Goal: Task Accomplishment & Management: Manage account settings

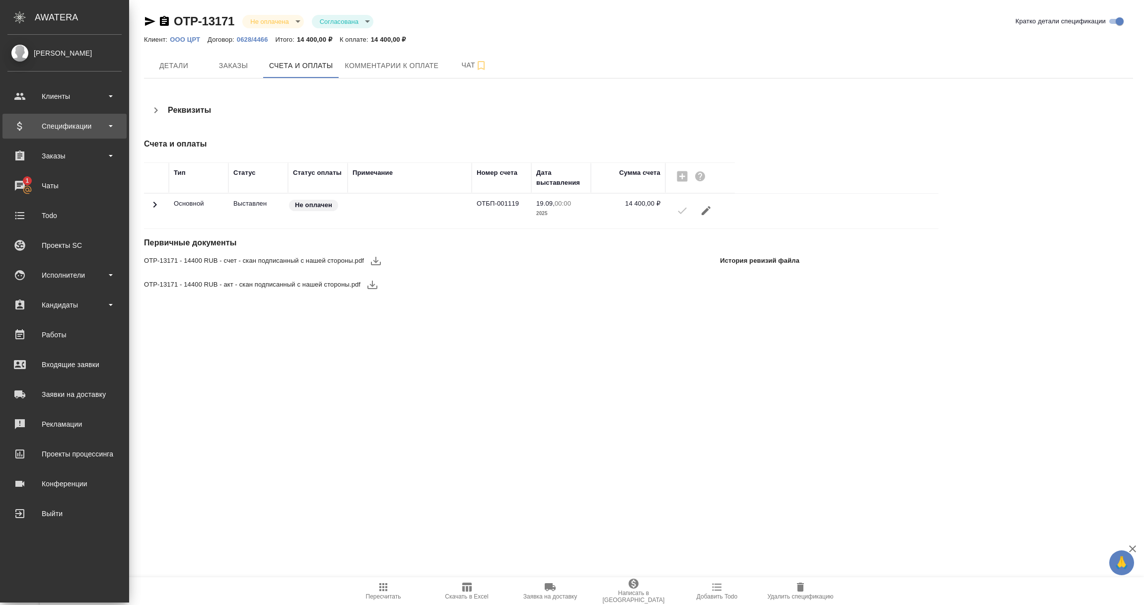
click at [50, 127] on div "Спецификации" at bounding box center [64, 126] width 114 height 15
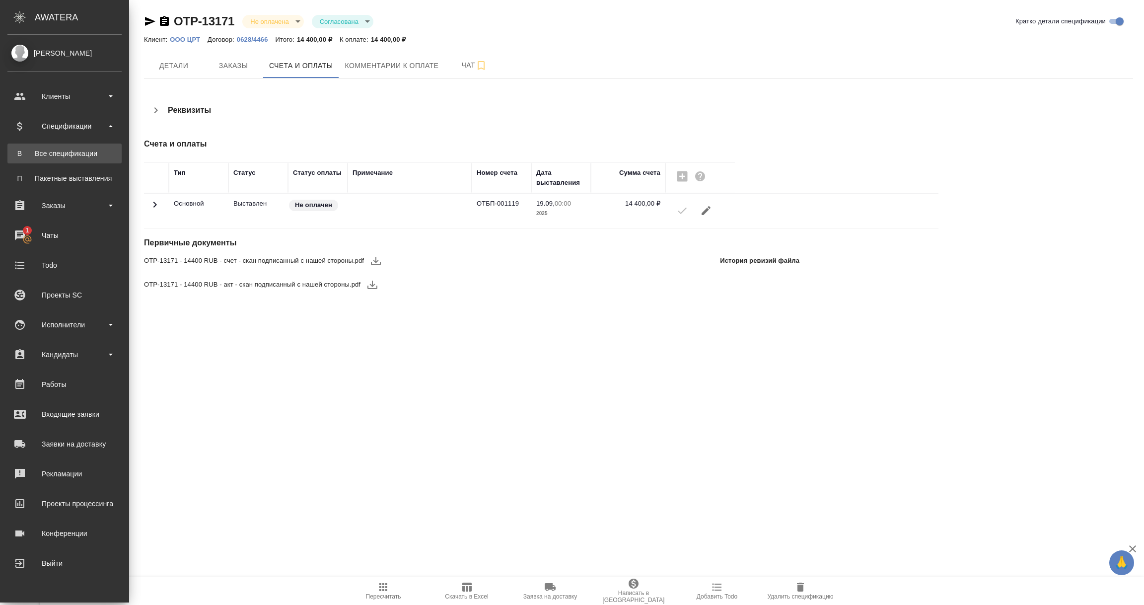
click at [48, 153] on div "Все спецификации" at bounding box center [64, 153] width 104 height 10
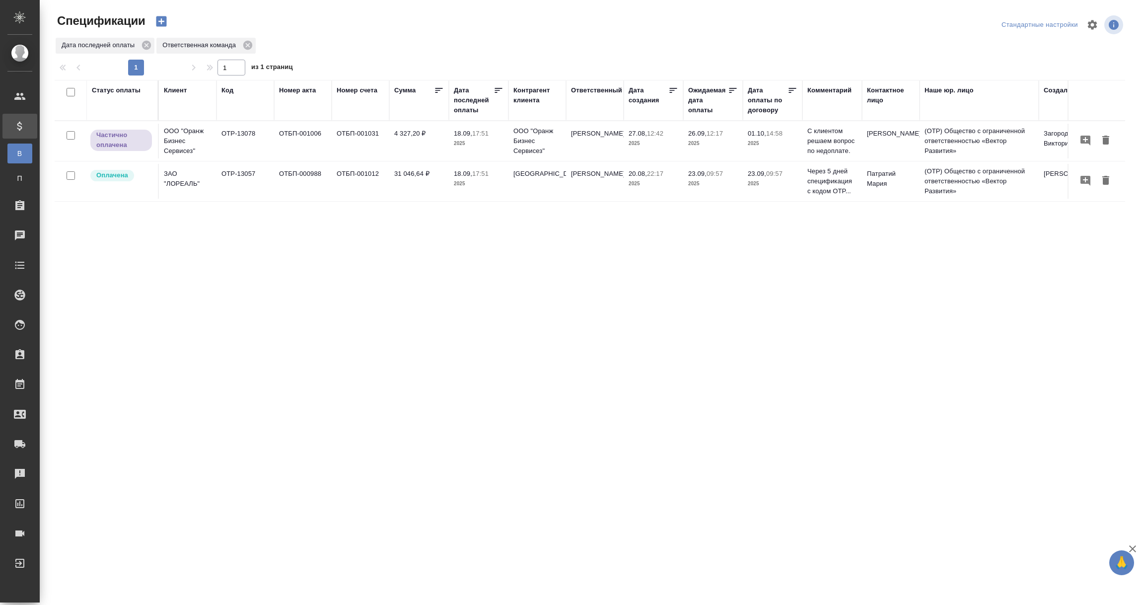
click at [473, 111] on div "Дата последней оплаты" at bounding box center [474, 100] width 40 height 30
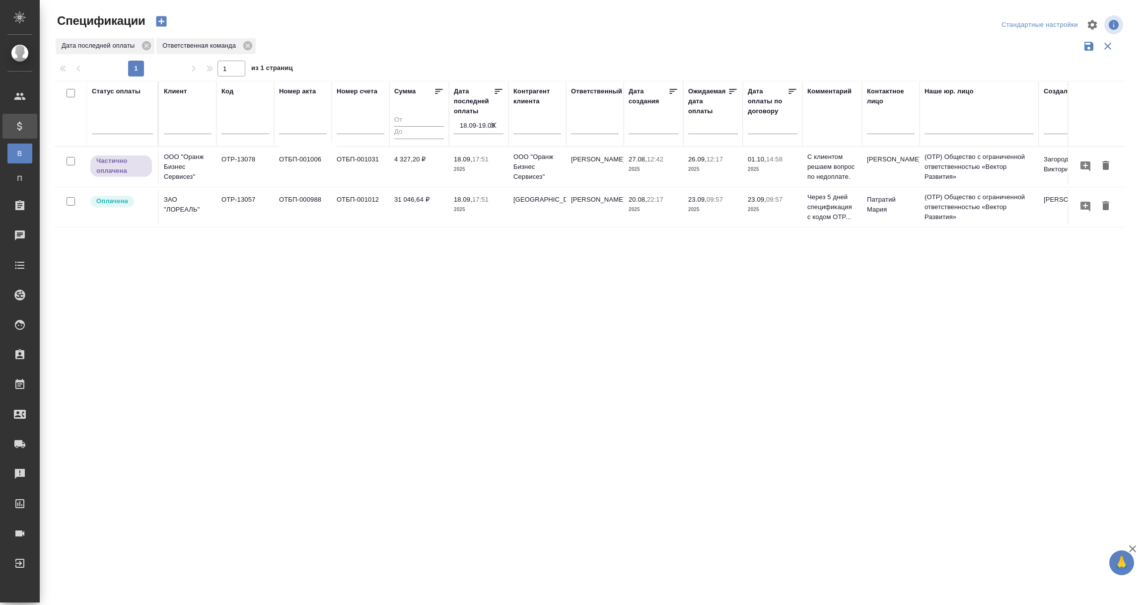
click at [470, 128] on input "18.09-19.09" at bounding box center [482, 126] width 44 height 14
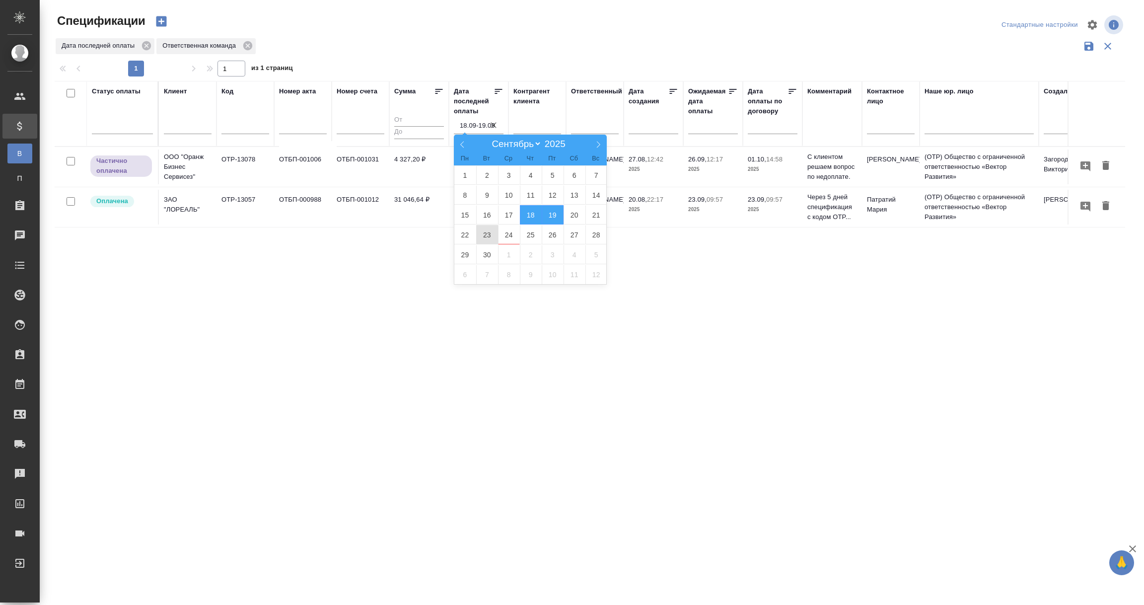
click at [487, 235] on span "23" at bounding box center [487, 234] width 22 height 19
click at [517, 236] on span "24" at bounding box center [509, 234] width 22 height 19
type div "2025-09-22T21:00:00.000Z — 2025-09-23T21:00:00.000Z"
type input "23.09-24.09"
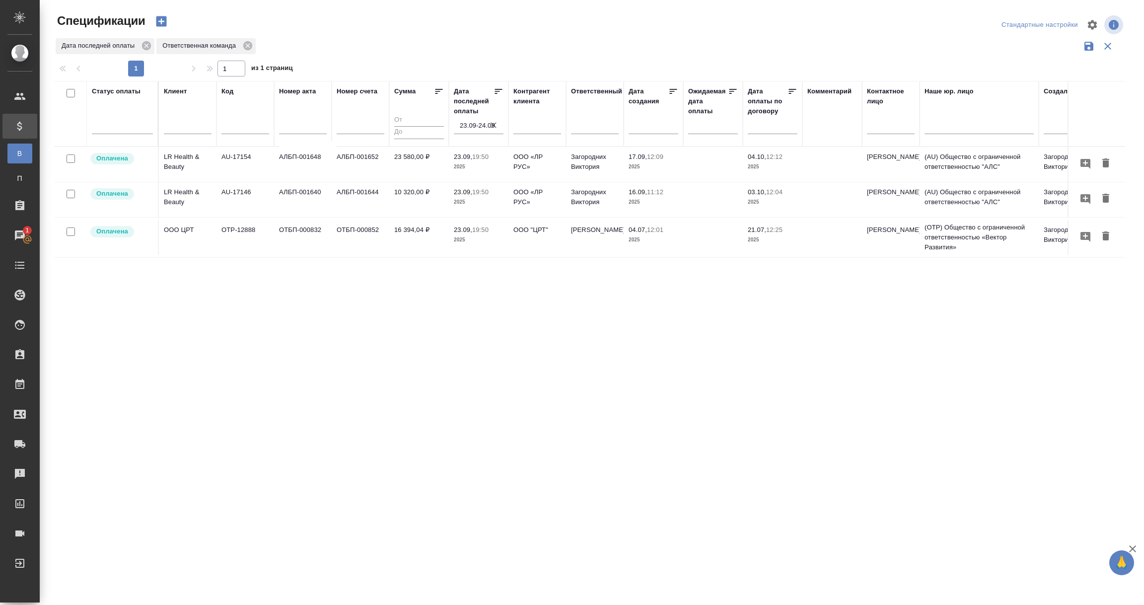
click at [470, 124] on input "23.09-24.09" at bounding box center [482, 126] width 44 height 14
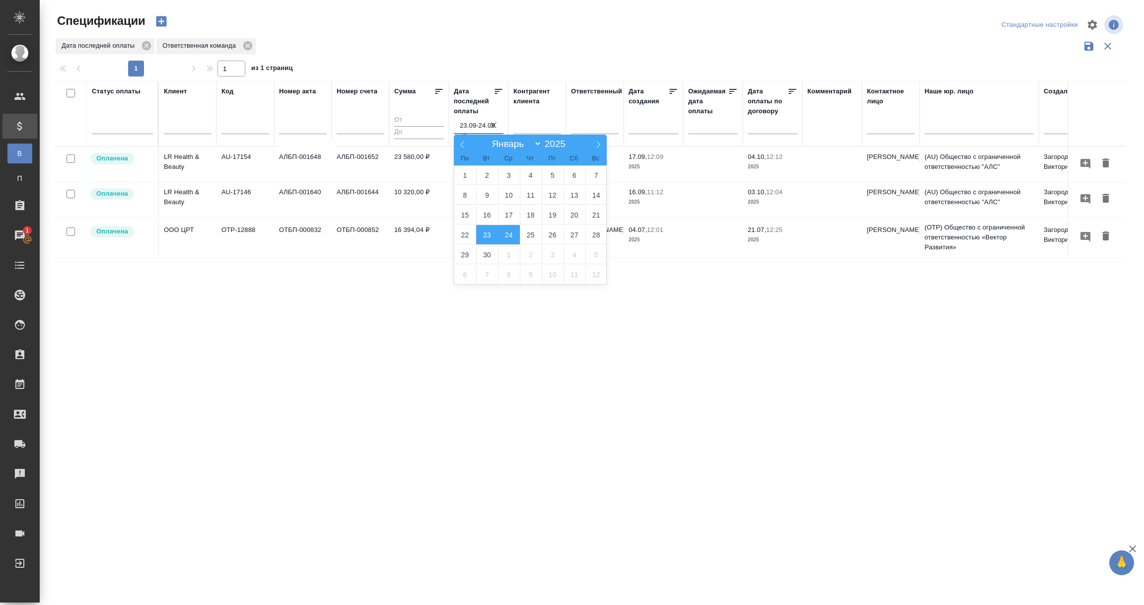
click at [610, 411] on div "Статус оплаты Клиент Код Номер акта Номер счета Сумма Дата последней оплаты 23.…" at bounding box center [590, 259] width 1070 height 357
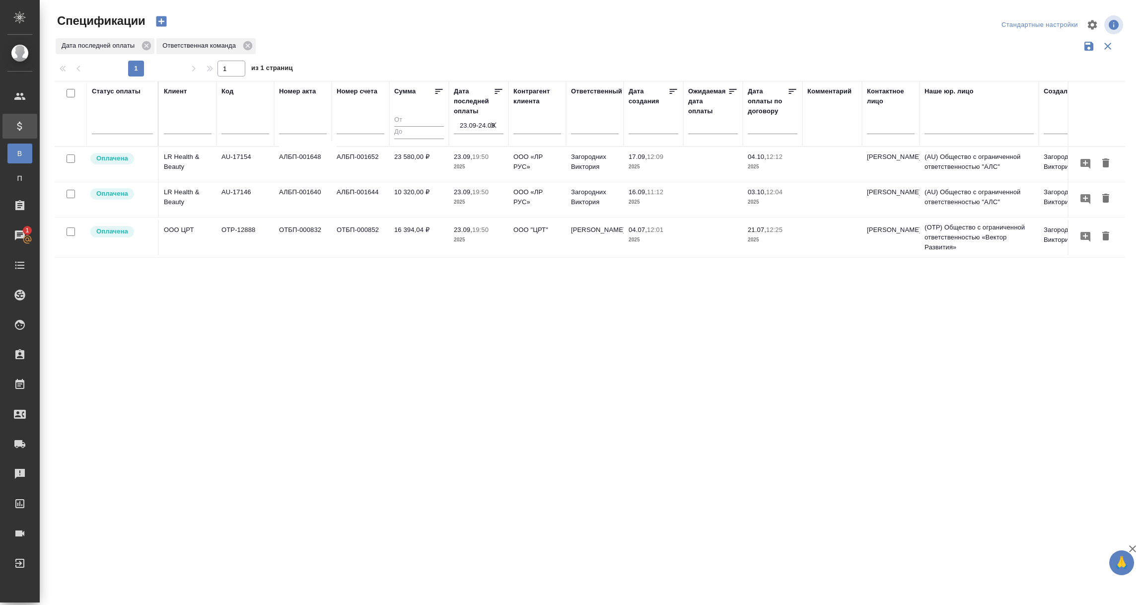
scroll to position [0, 218]
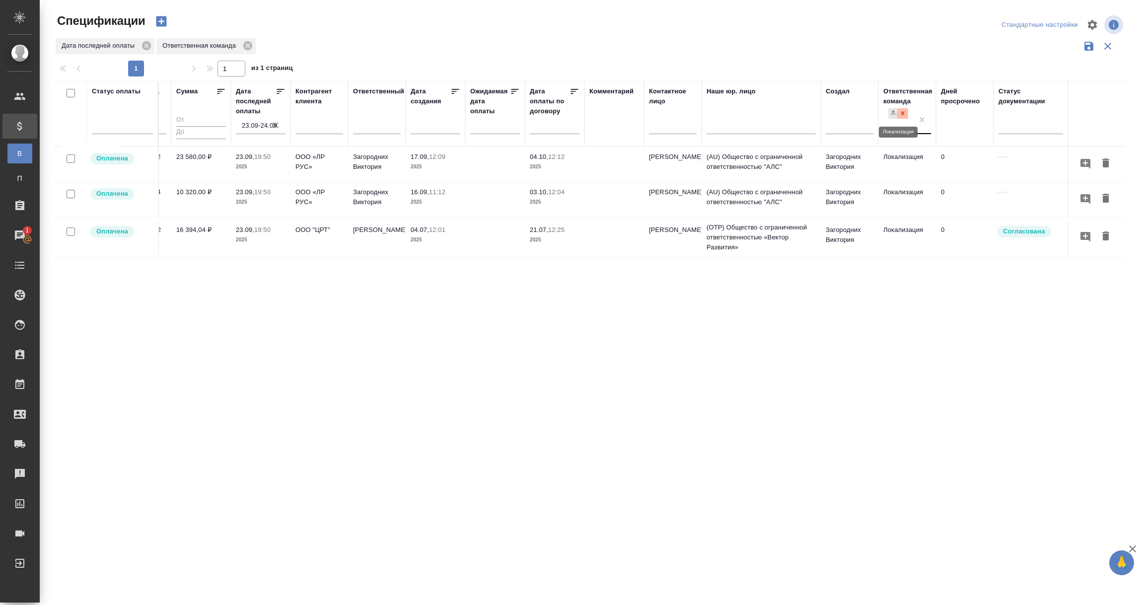
click at [905, 113] on icon at bounding box center [902, 113] width 7 height 7
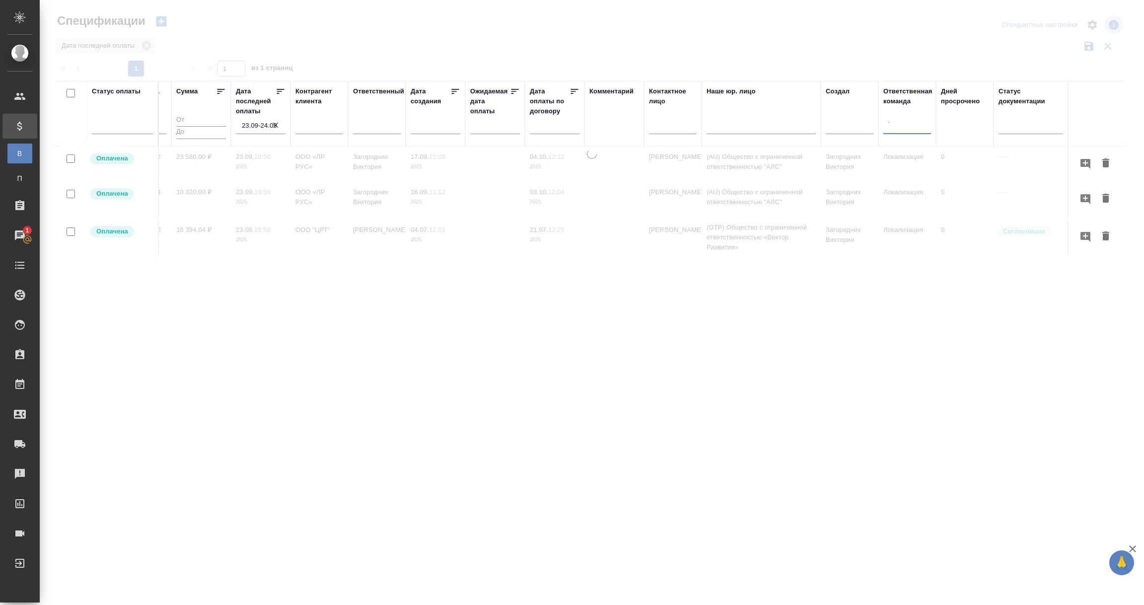
type input "тех"
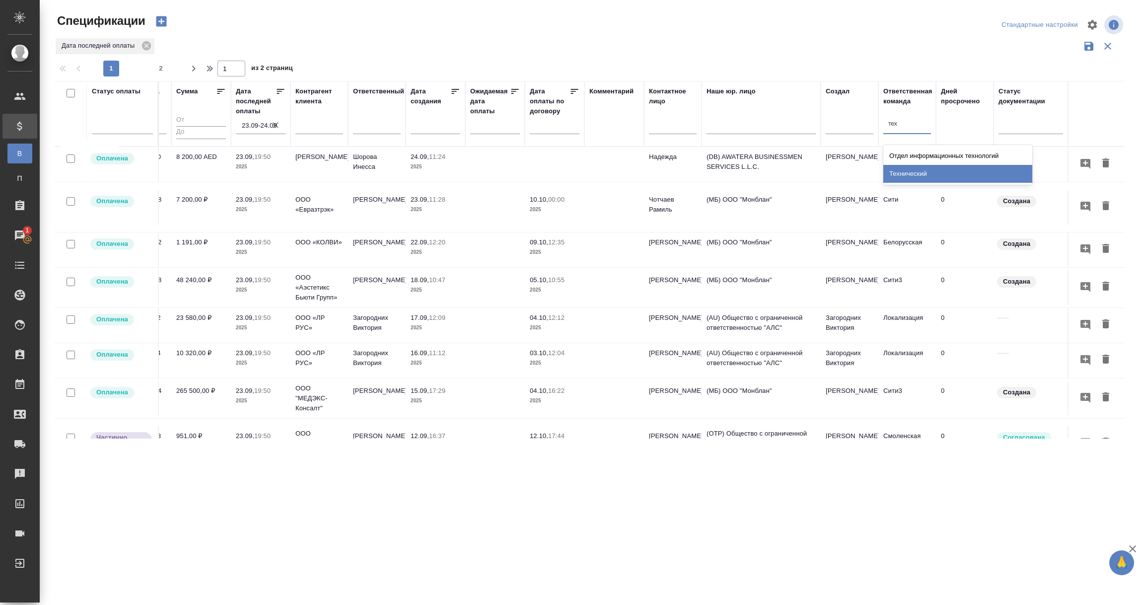
drag, startPoint x: 921, startPoint y: 172, endPoint x: 779, endPoint y: 351, distance: 228.3
click at [921, 174] on div "Технический" at bounding box center [957, 174] width 149 height 18
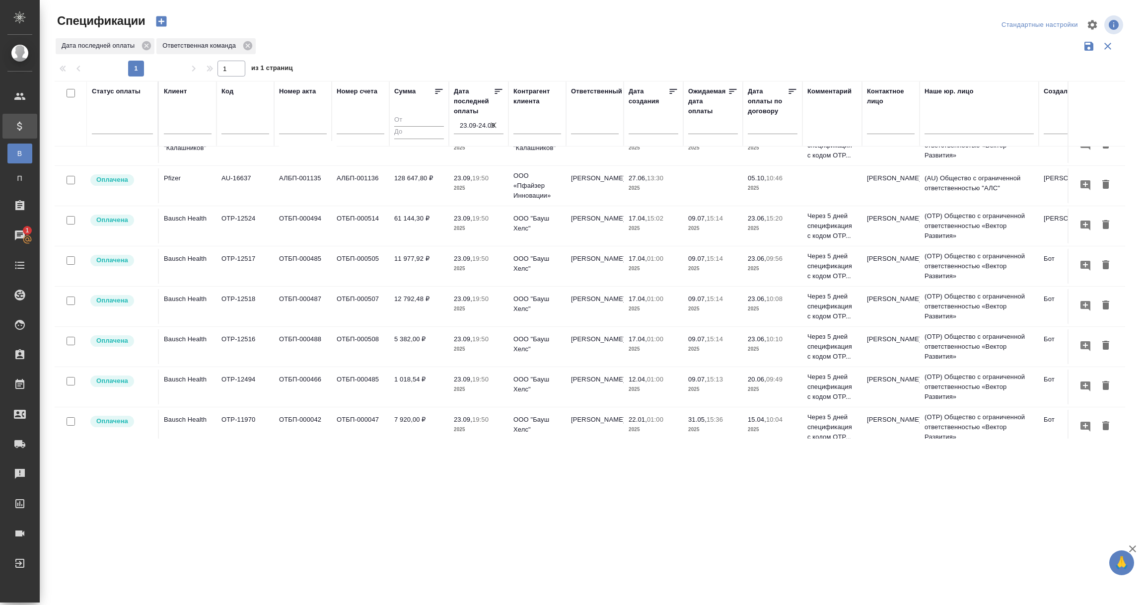
scroll to position [0, 0]
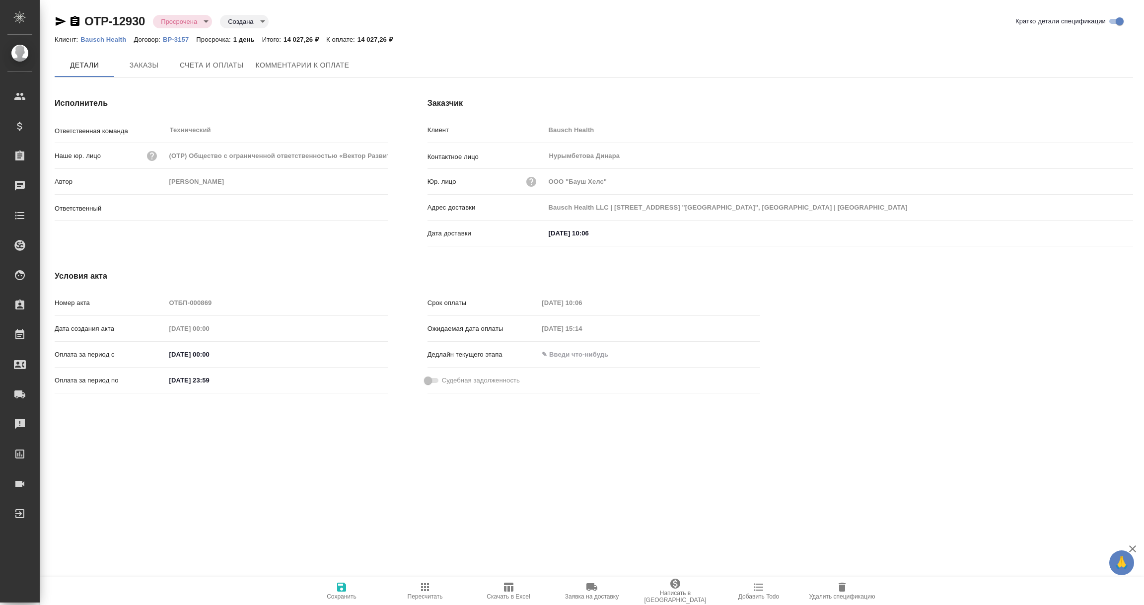
type input "[PERSON_NAME]"
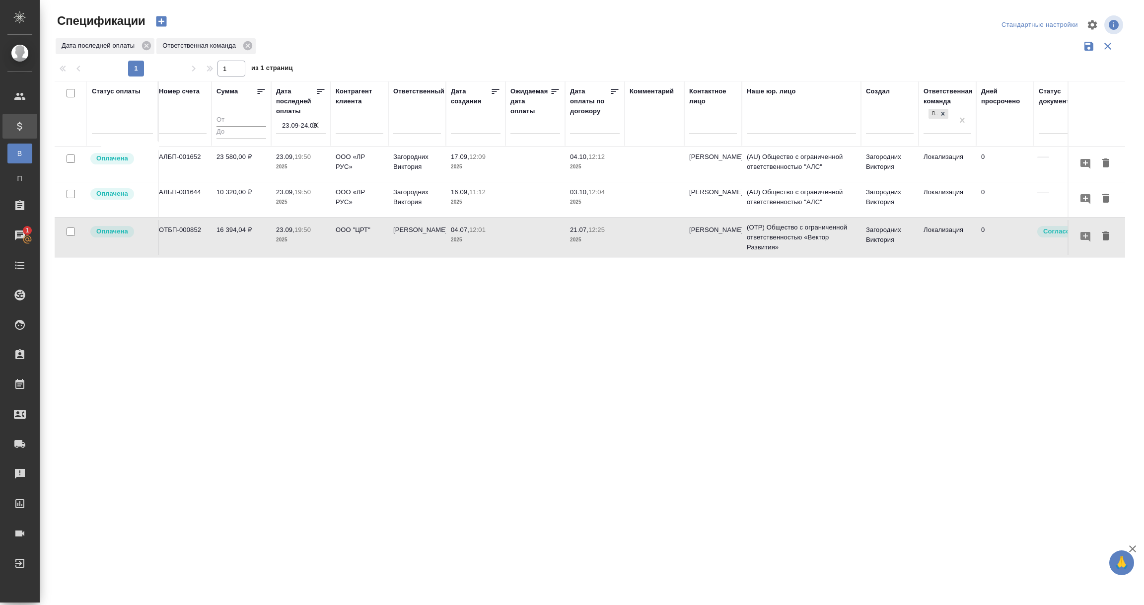
scroll to position [0, 218]
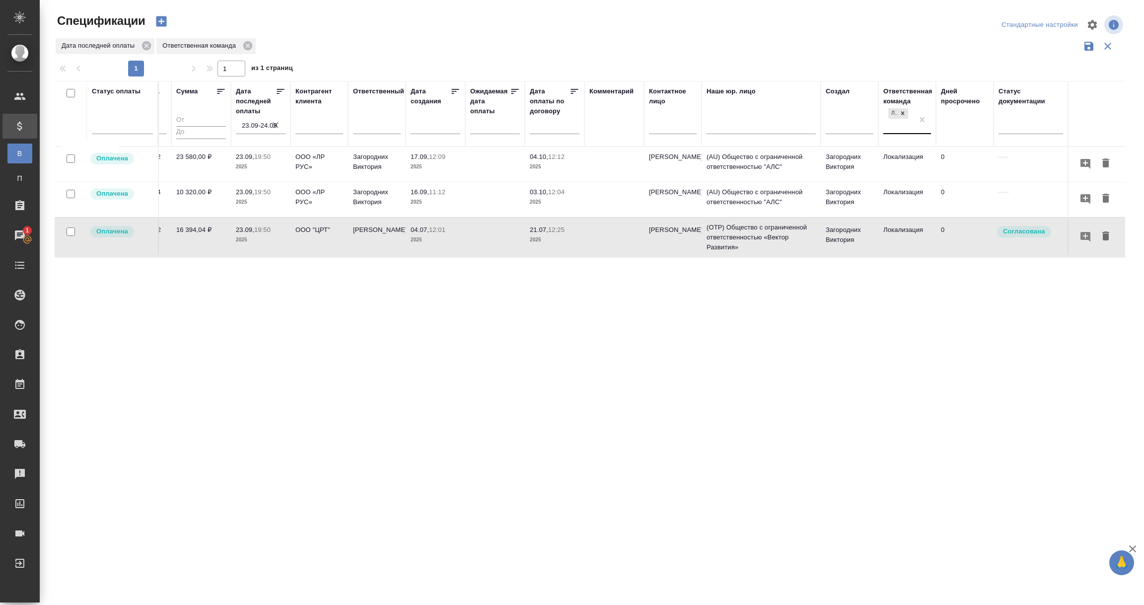
click at [903, 113] on icon at bounding box center [902, 113] width 3 height 3
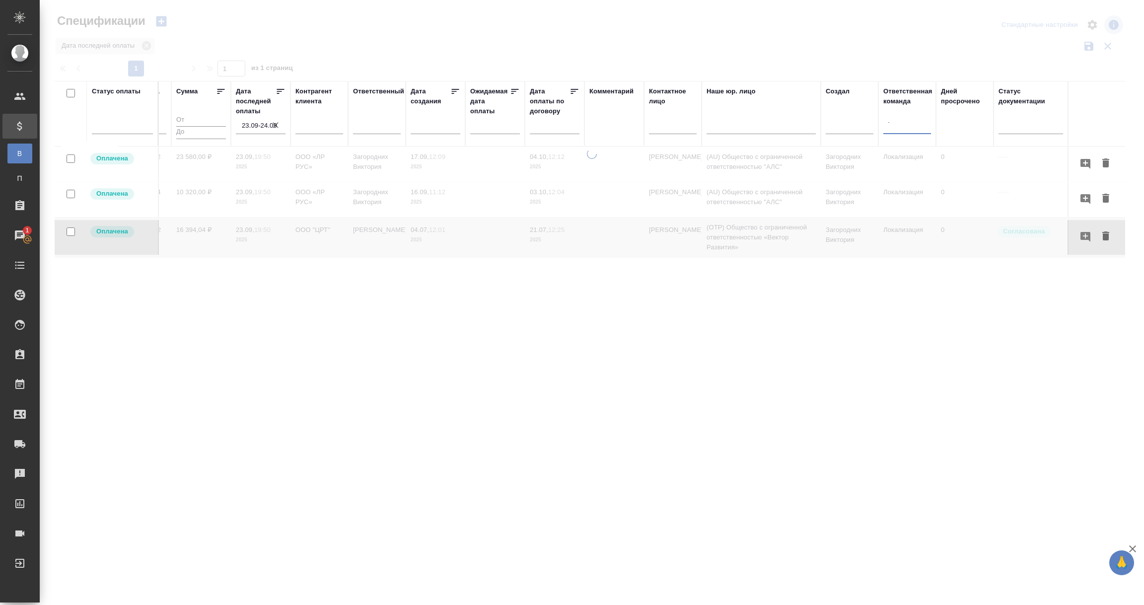
type input "тех"
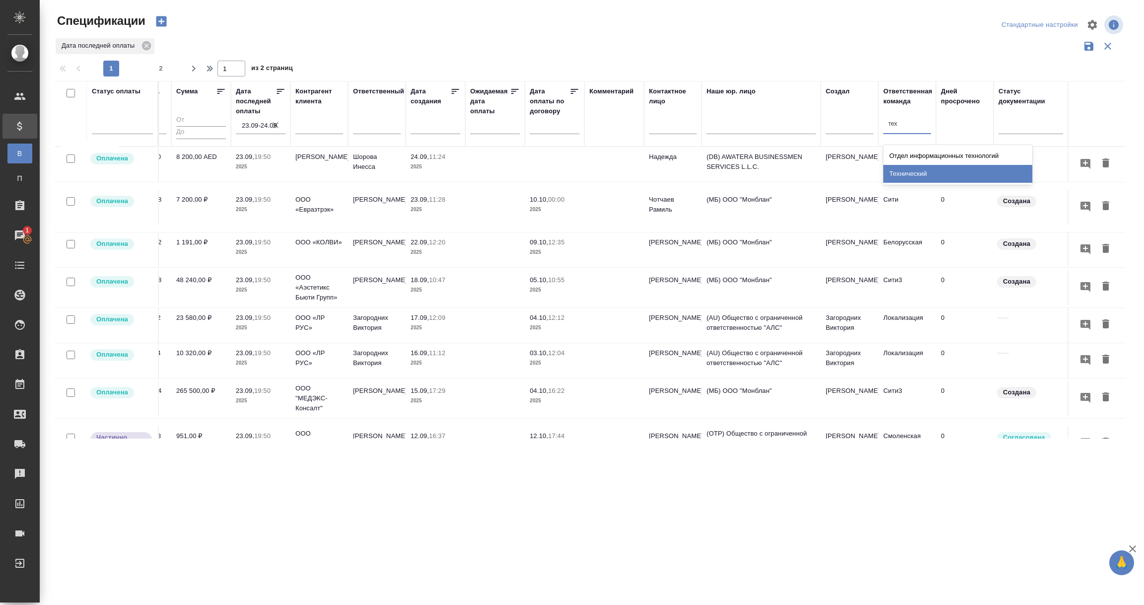
click at [910, 174] on div "Технический" at bounding box center [957, 174] width 149 height 18
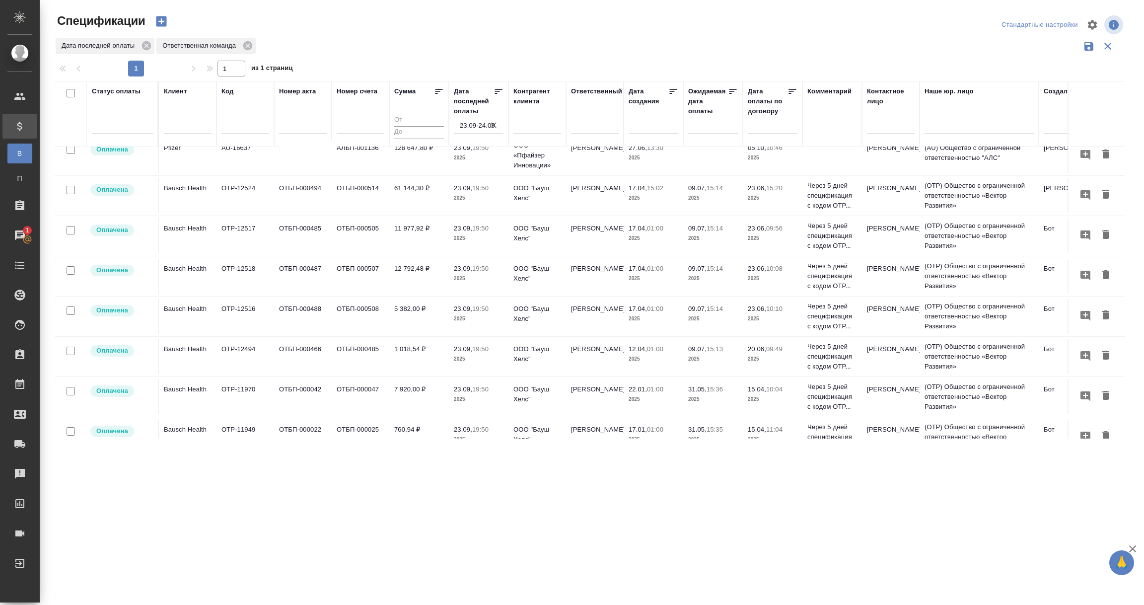
scroll to position [0, 0]
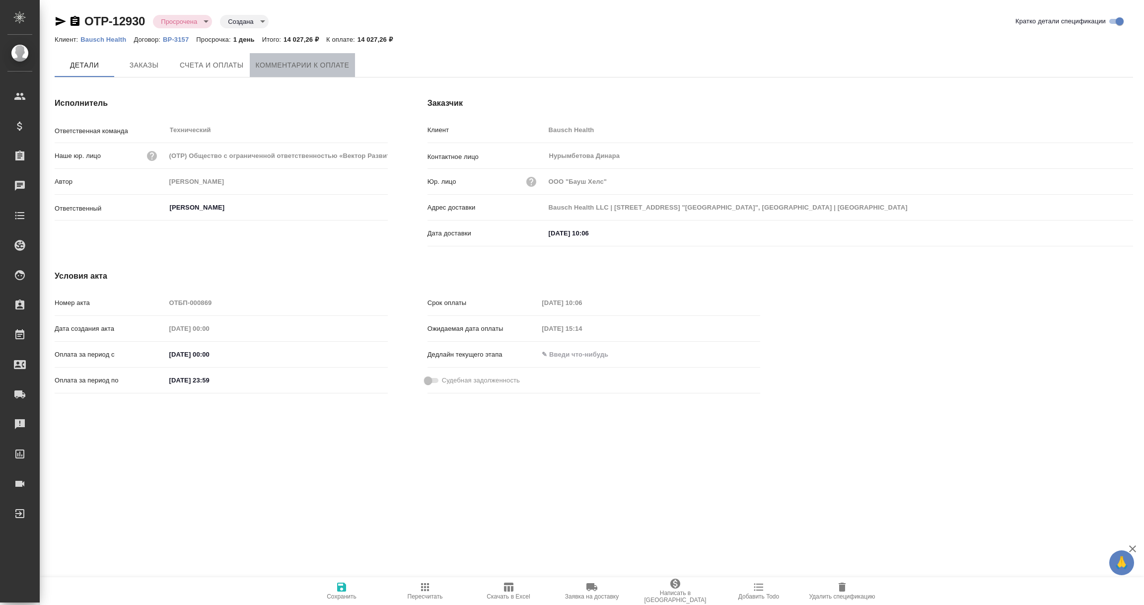
click at [283, 62] on span "Комментарии к оплате" at bounding box center [303, 65] width 94 height 12
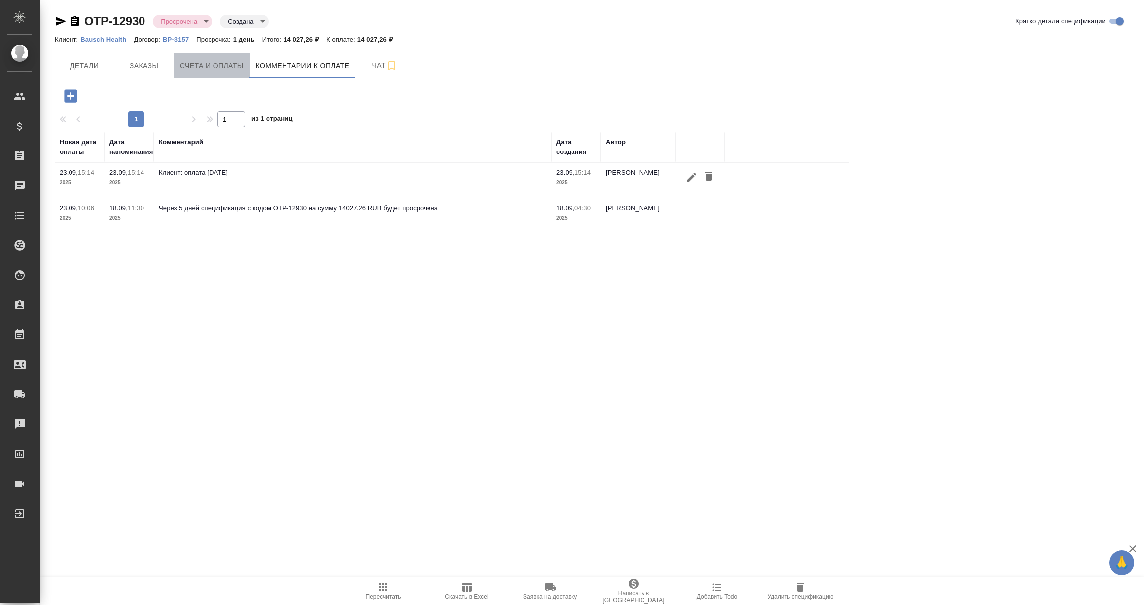
click at [204, 64] on span "Счета и оплаты" at bounding box center [212, 66] width 64 height 12
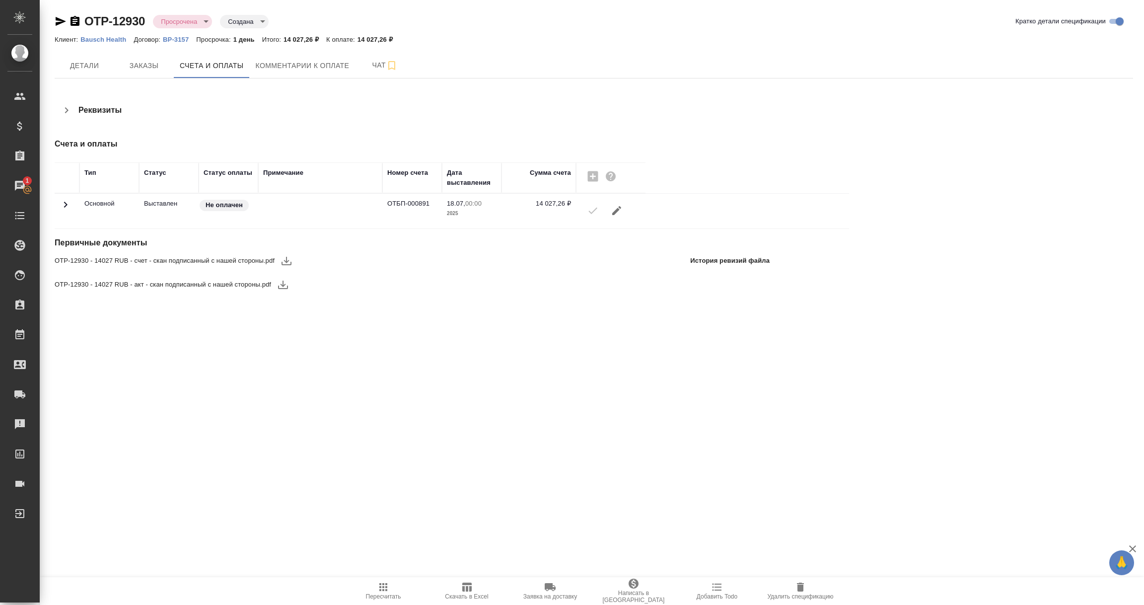
click at [60, 204] on icon at bounding box center [66, 205] width 12 height 12
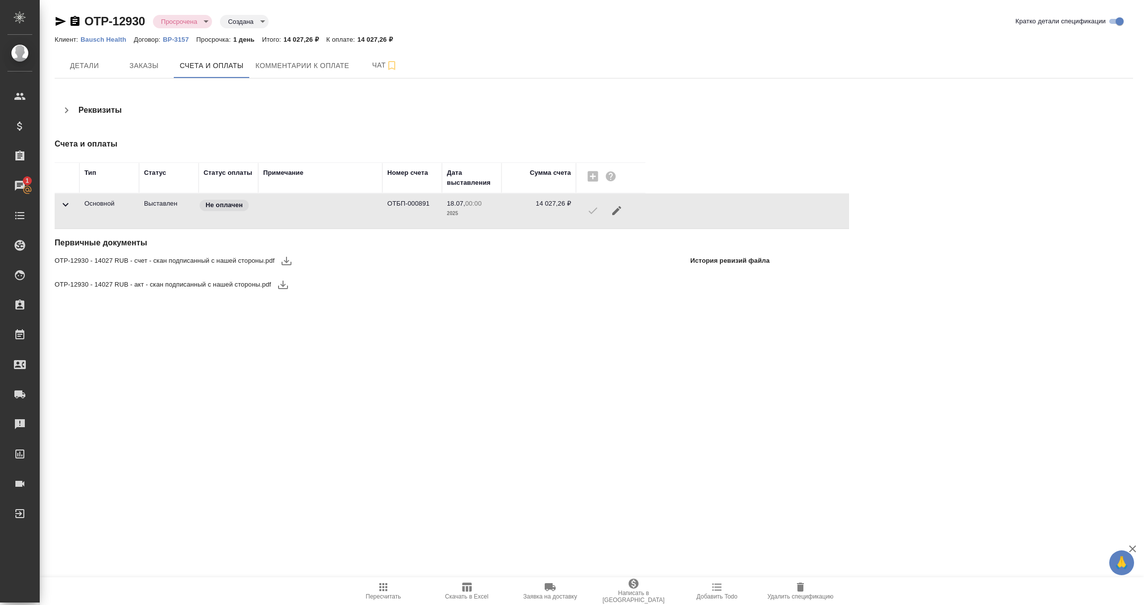
click at [277, 461] on div ".cls-1 fill:#fff; AWATERA Vorobyova Ekaterina Клиенты Спецификации Заказы 1 Чат…" at bounding box center [572, 302] width 1144 height 605
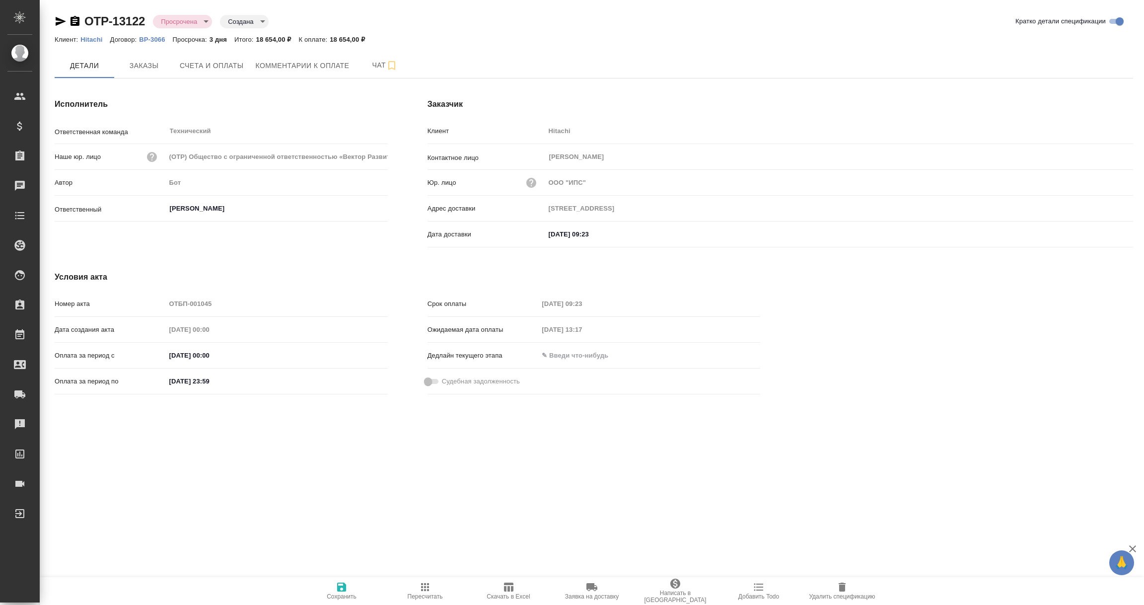
click at [60, 20] on icon "button" at bounding box center [61, 21] width 10 height 9
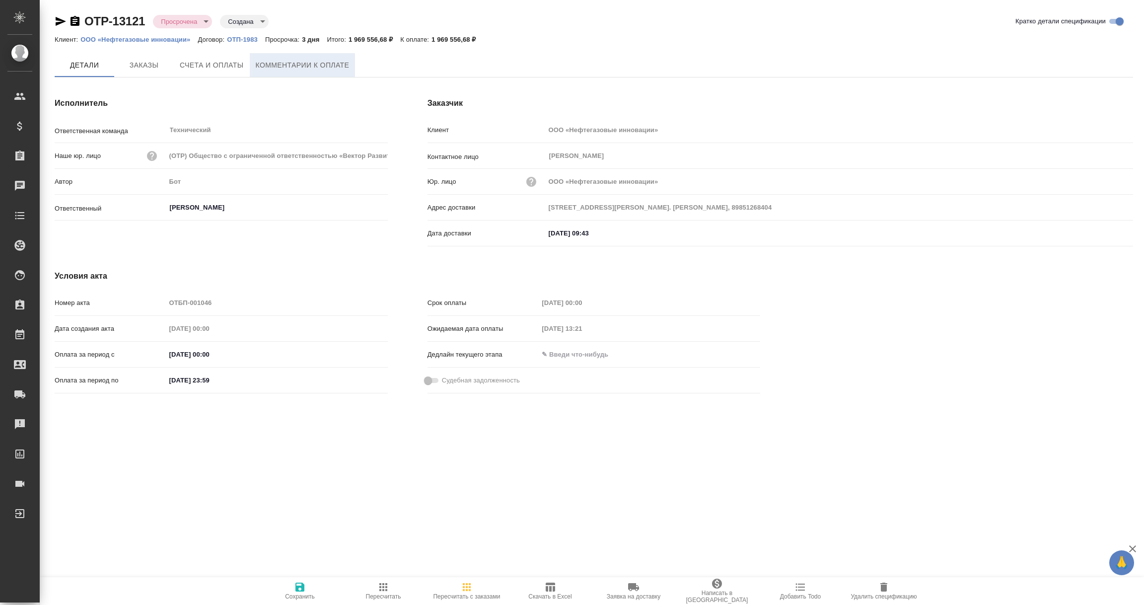
click at [293, 59] on span "Комментарии к оплате" at bounding box center [303, 65] width 94 height 12
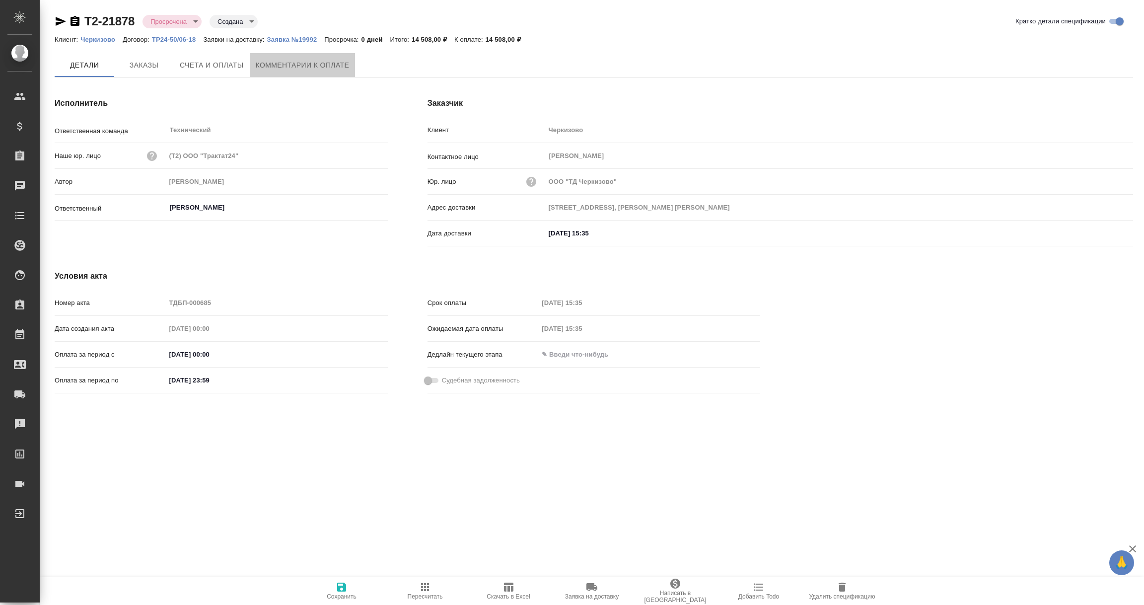
click at [294, 64] on span "Комментарии к оплате" at bounding box center [303, 65] width 94 height 12
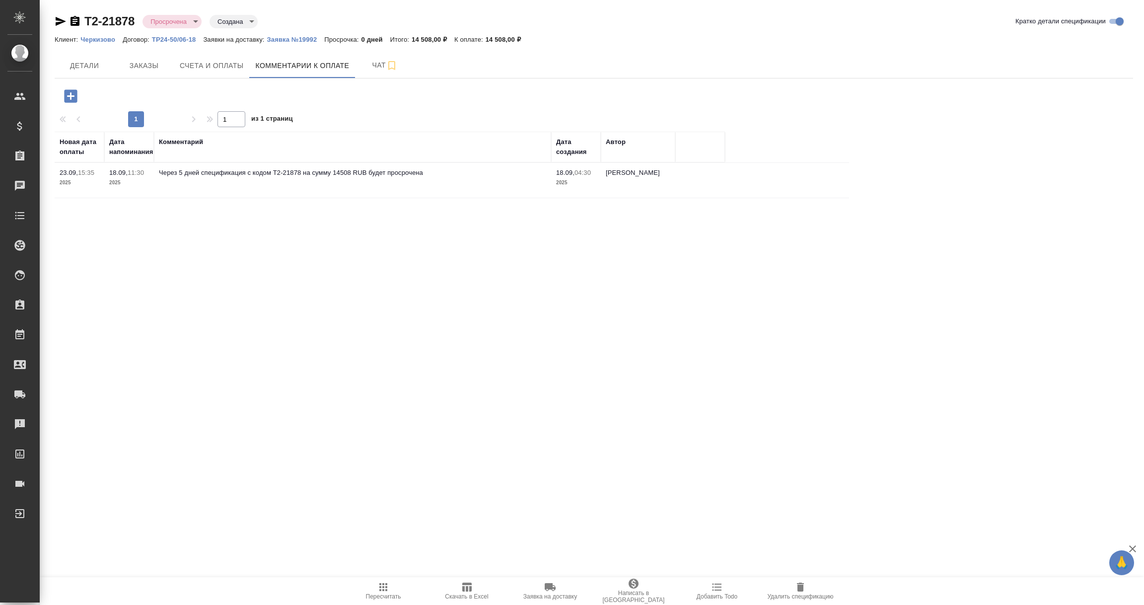
click at [72, 98] on icon "button" at bounding box center [70, 95] width 13 height 13
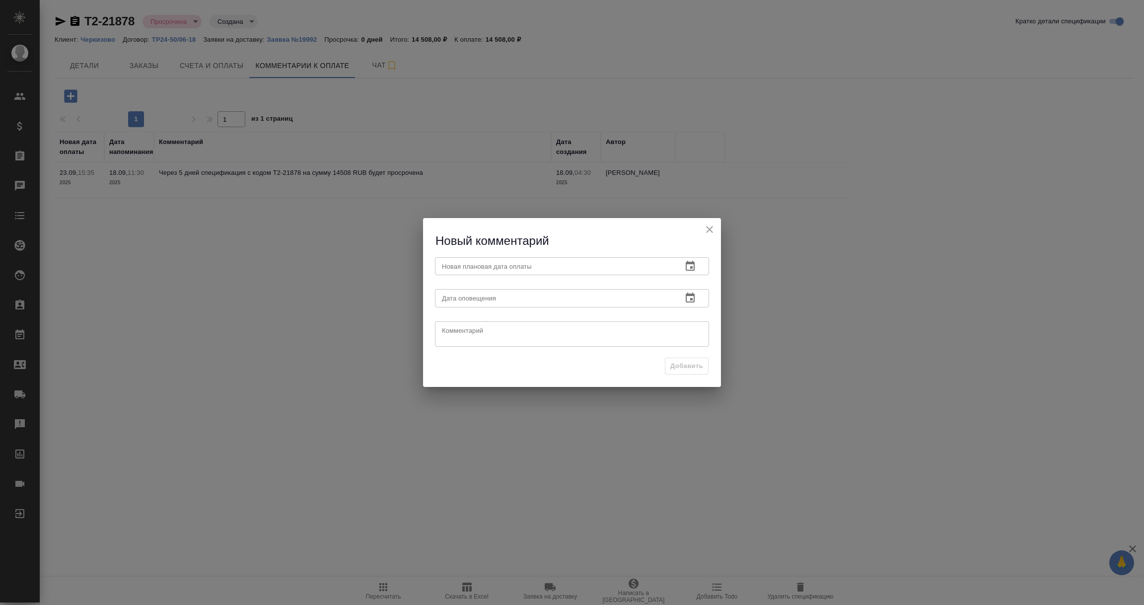
click at [691, 266] on icon "button" at bounding box center [690, 266] width 12 height 12
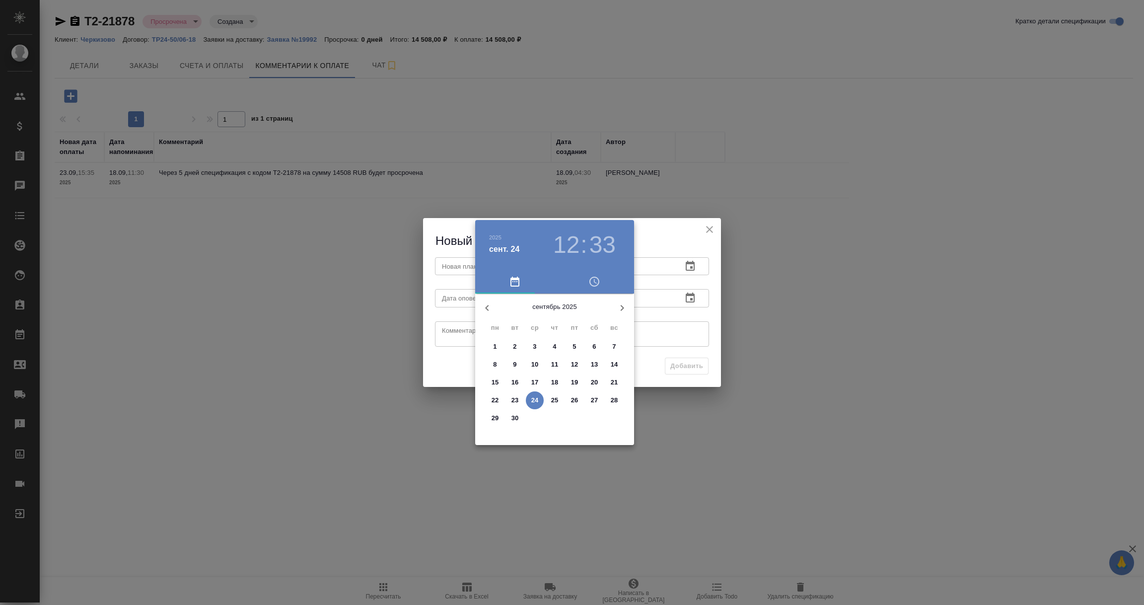
click at [576, 401] on p "26" at bounding box center [574, 400] width 7 height 10
type input "[DATE] 12:33"
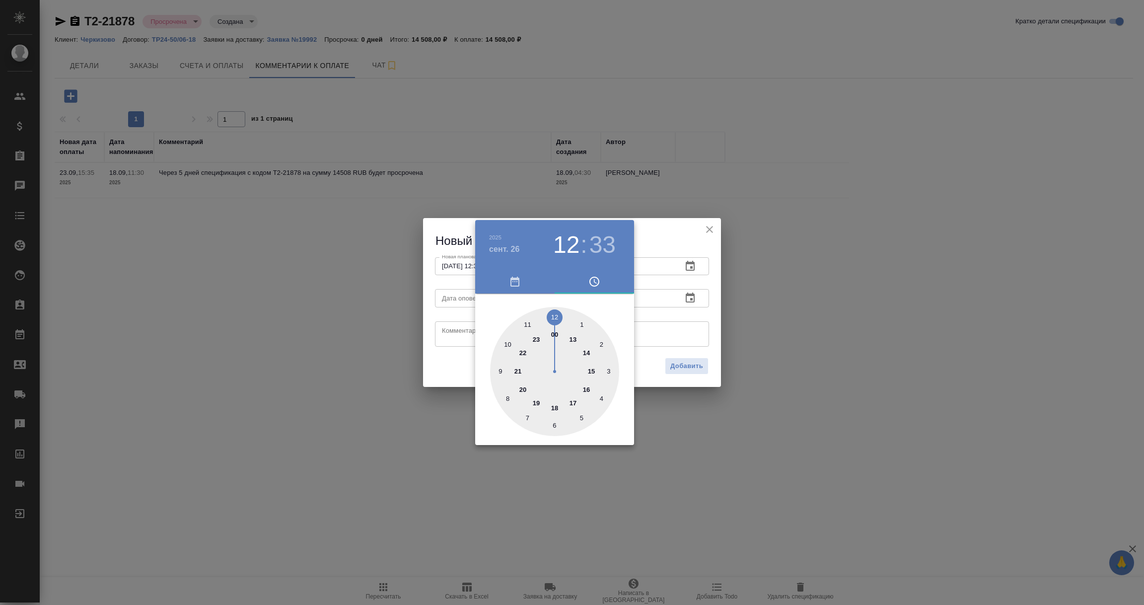
click at [715, 335] on div at bounding box center [572, 302] width 1144 height 605
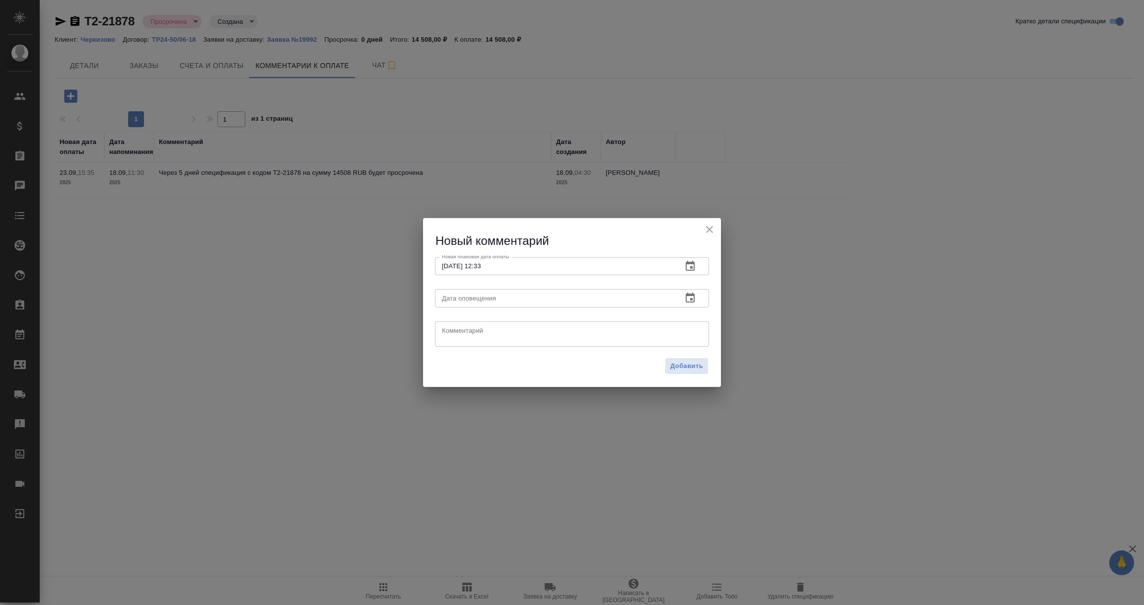
click at [693, 298] on icon "button" at bounding box center [690, 298] width 12 height 12
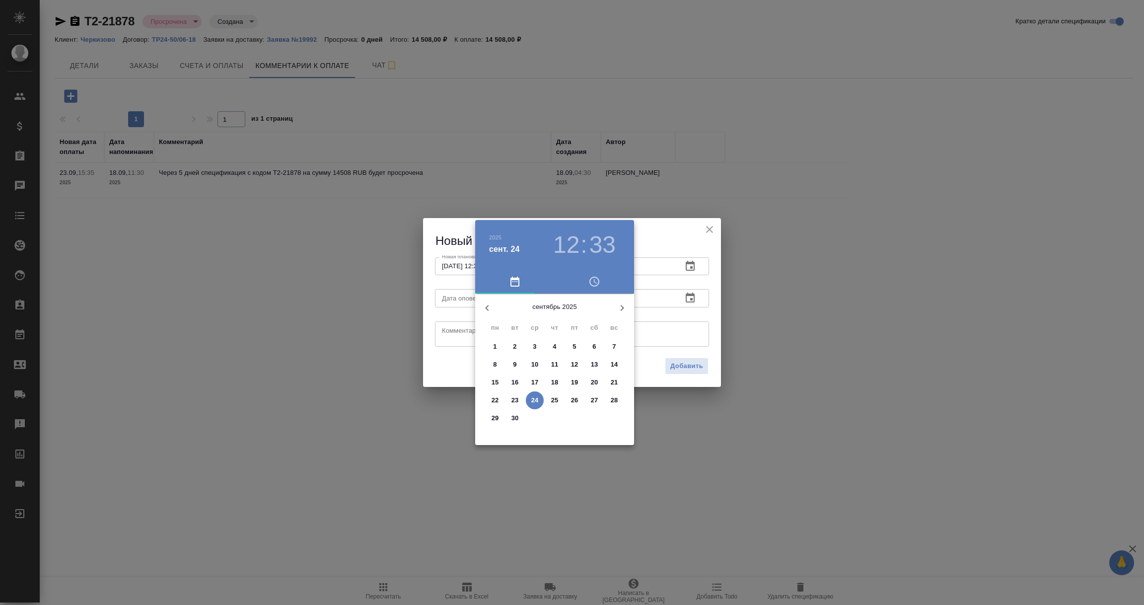
click at [535, 398] on p "24" at bounding box center [534, 400] width 7 height 10
type input "24.09.2025 12:33"
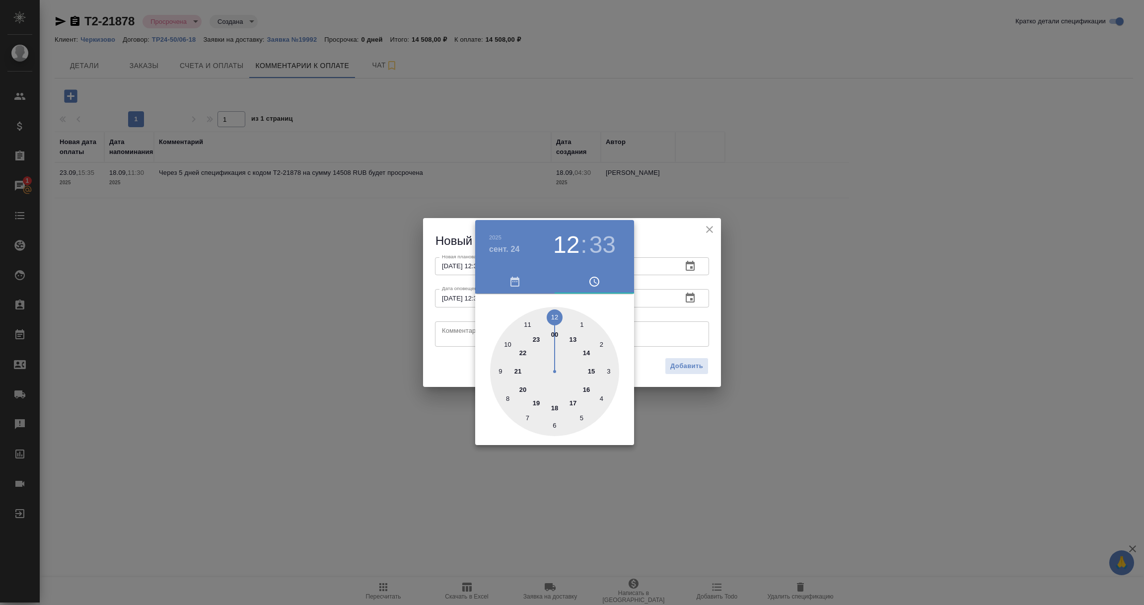
click at [449, 335] on div at bounding box center [572, 302] width 1144 height 605
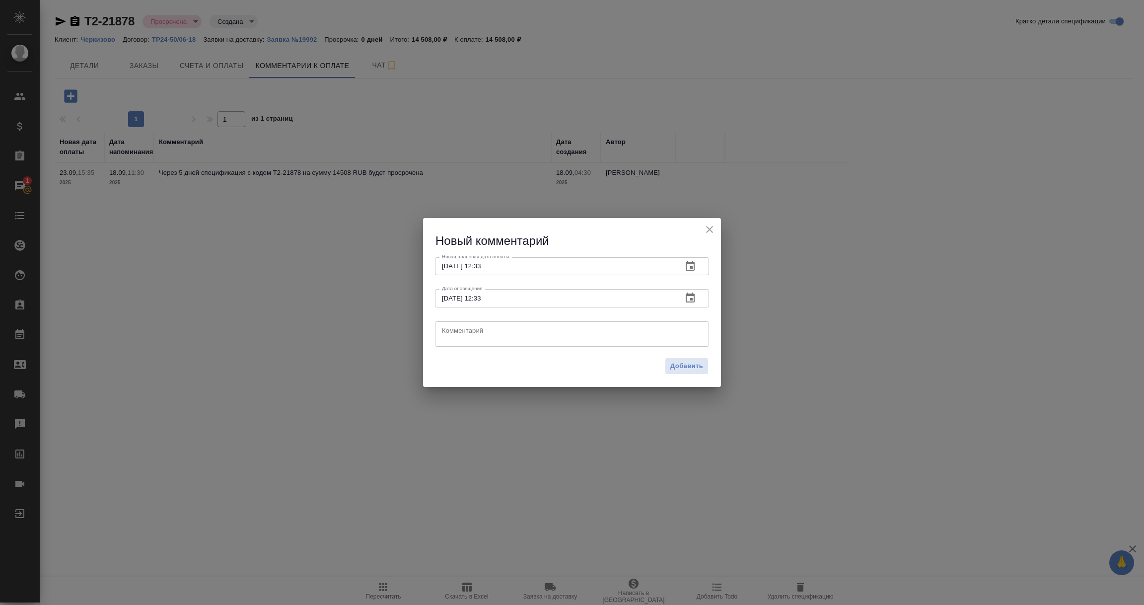
click at [449, 335] on textarea at bounding box center [572, 333] width 260 height 15
drag, startPoint x: 544, startPoint y: 330, endPoint x: 417, endPoint y: 329, distance: 127.1
click at [418, 330] on div "Новый комментарий Новая плановая дата оплаты 26.09.2025 12:33 Новая плановая да…" at bounding box center [572, 302] width 1144 height 605
type textarea "КМ напоминает про оплату."
click at [692, 365] on span "Добавить" at bounding box center [686, 365] width 33 height 11
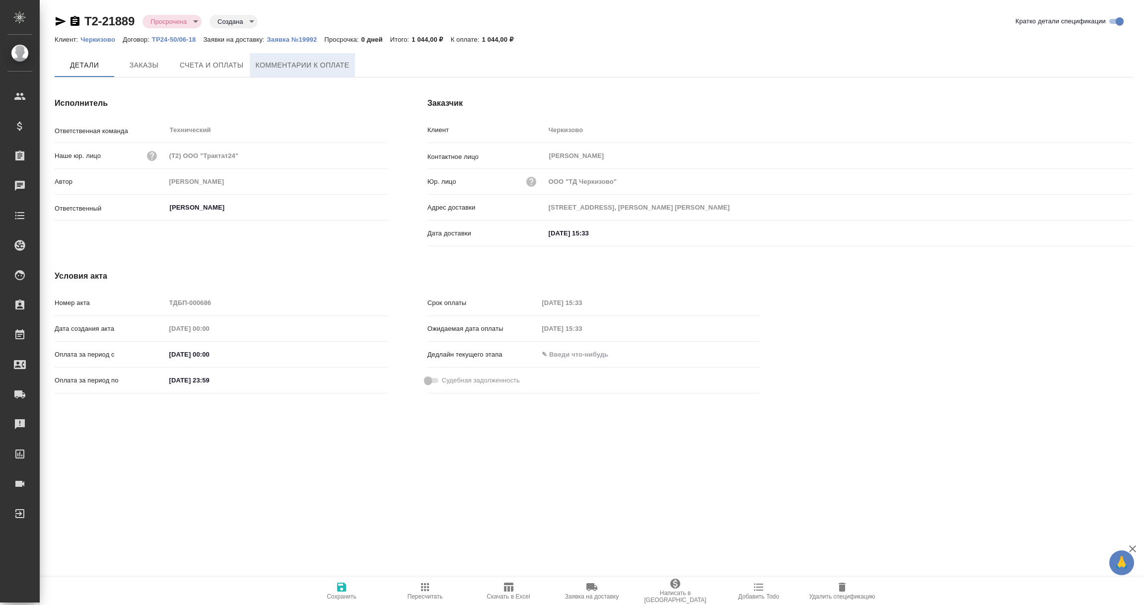
click at [273, 57] on button "Комментарии к оплате" at bounding box center [303, 65] width 106 height 24
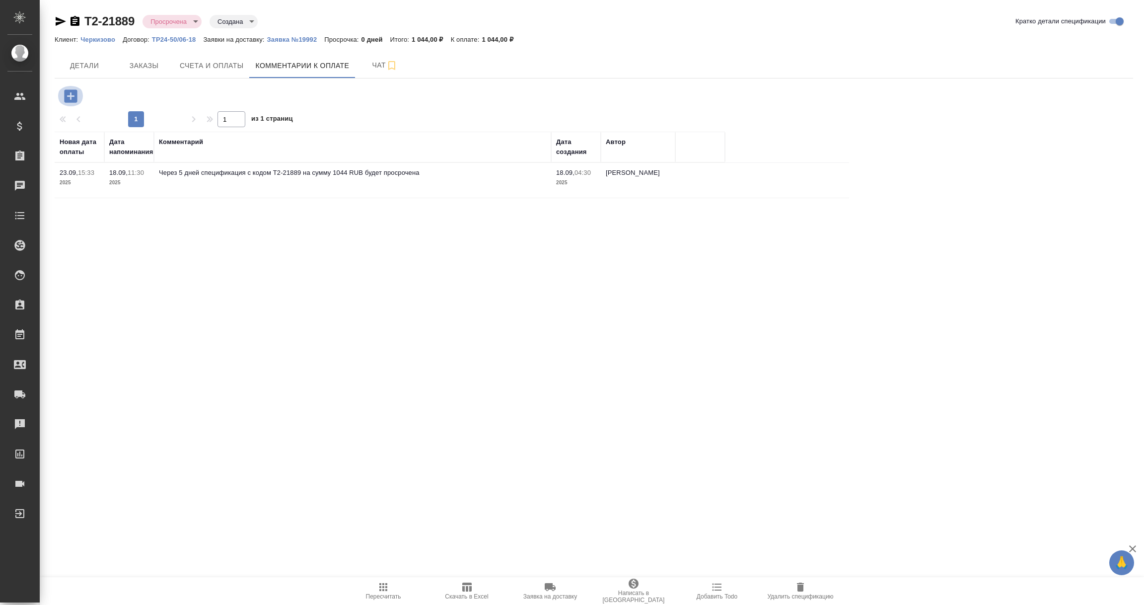
click at [72, 96] on icon "button" at bounding box center [70, 95] width 17 height 17
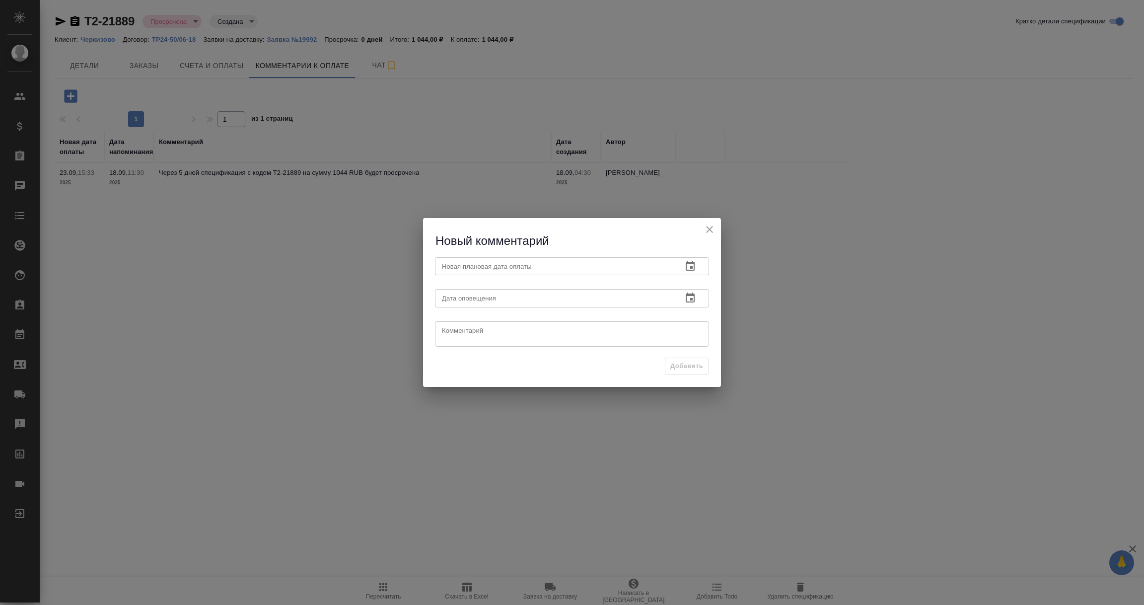
click at [692, 267] on icon "button" at bounding box center [690, 266] width 9 height 10
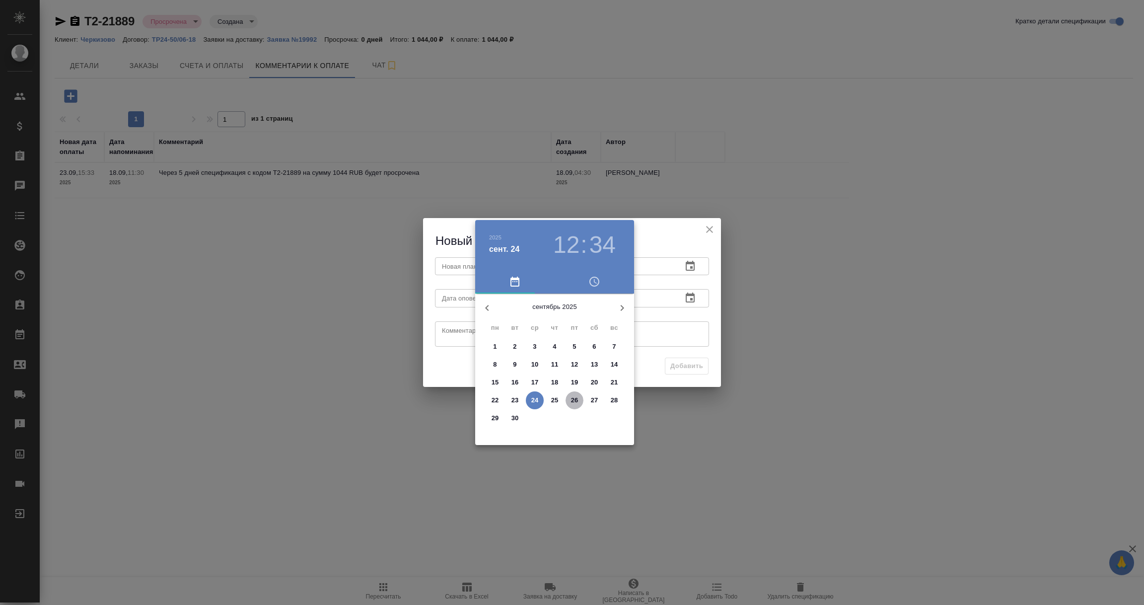
click at [576, 398] on p "26" at bounding box center [574, 400] width 7 height 10
type input "26.09.2025 12:34"
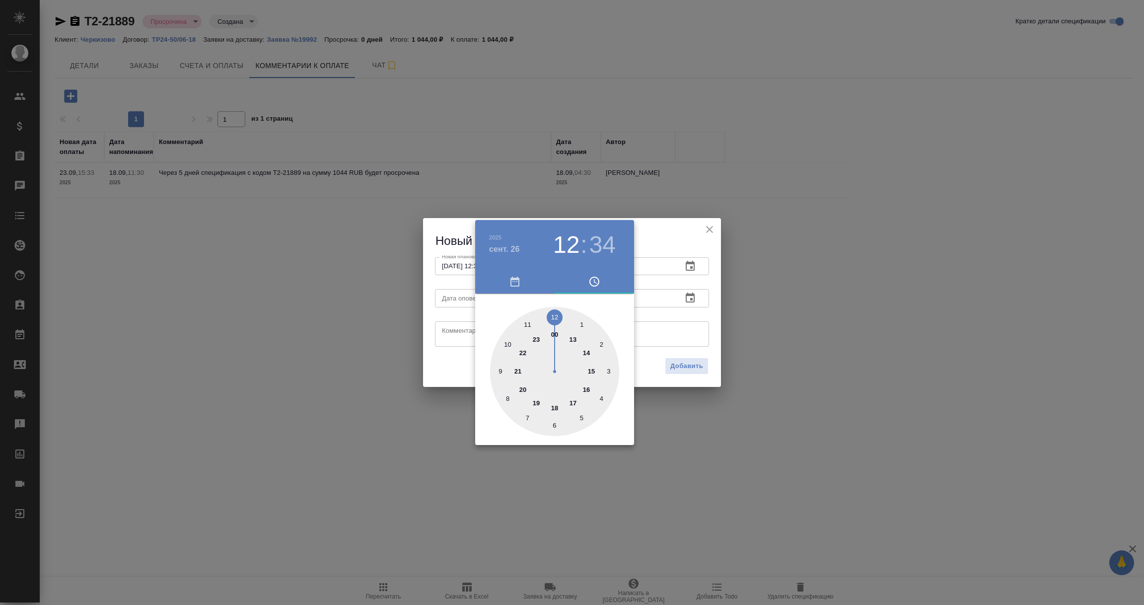
click at [695, 330] on div at bounding box center [572, 302] width 1144 height 605
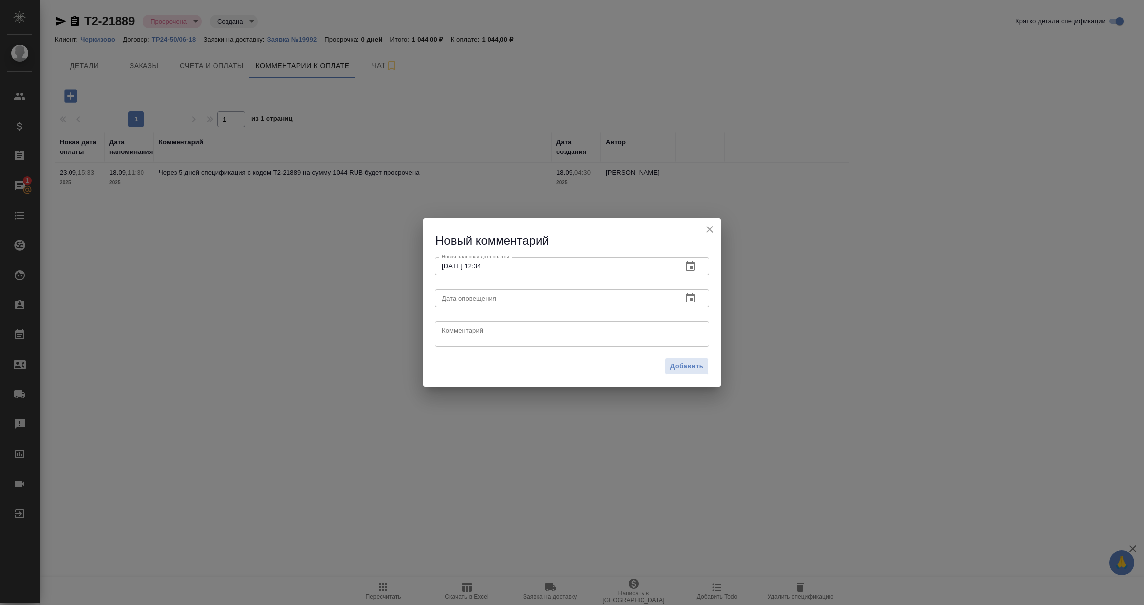
click at [689, 294] on icon "button" at bounding box center [690, 297] width 9 height 10
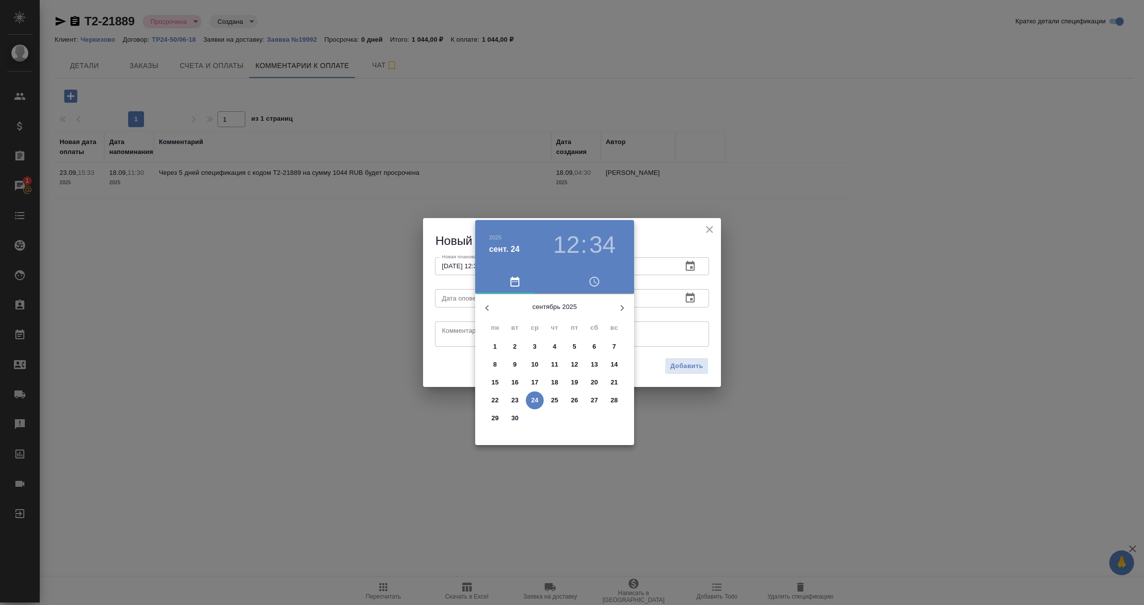
click at [532, 402] on p "24" at bounding box center [534, 400] width 7 height 10
type input "24.09.2025 12:34"
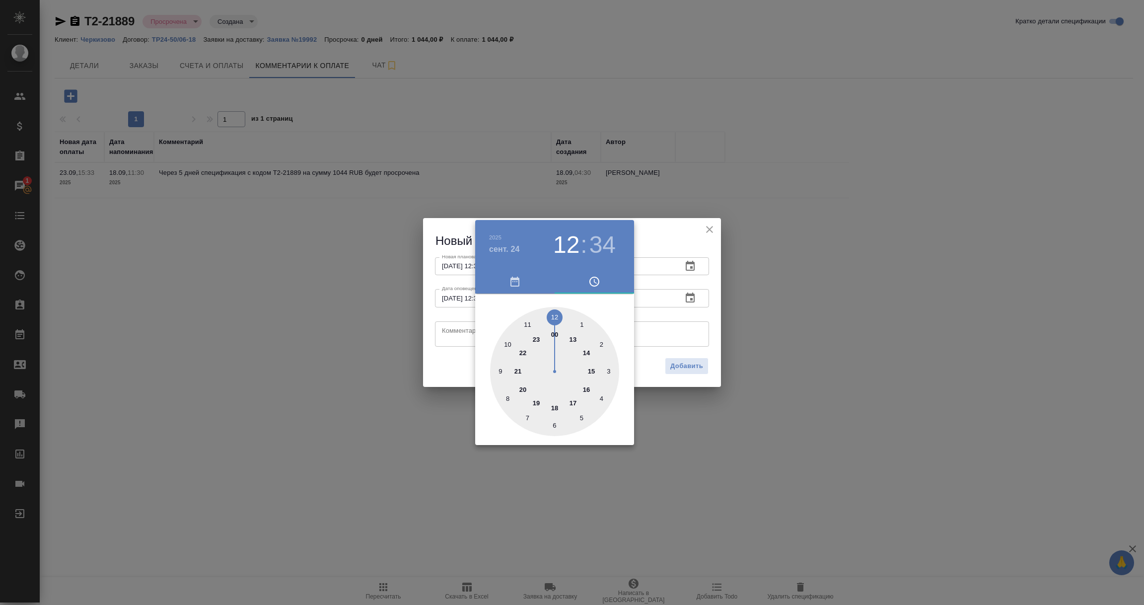
click at [454, 339] on div at bounding box center [572, 302] width 1144 height 605
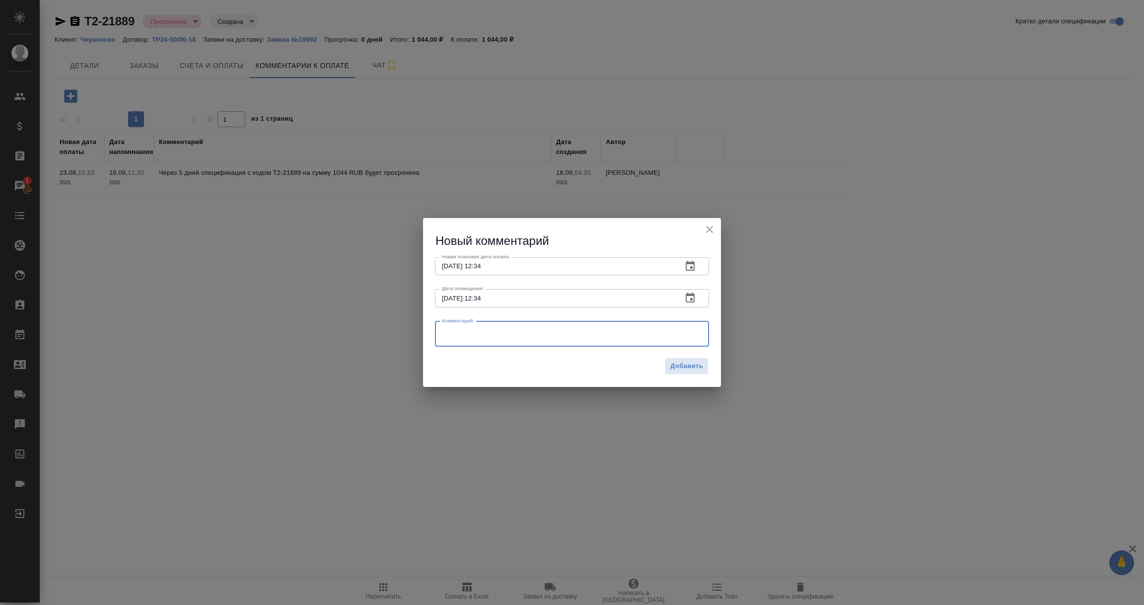
click at [452, 333] on textarea at bounding box center [572, 333] width 260 height 15
paste textarea "КМ напоминает про оплату."
type textarea "КМ напоминает про оплату."
click at [692, 363] on span "Добавить" at bounding box center [686, 365] width 33 height 11
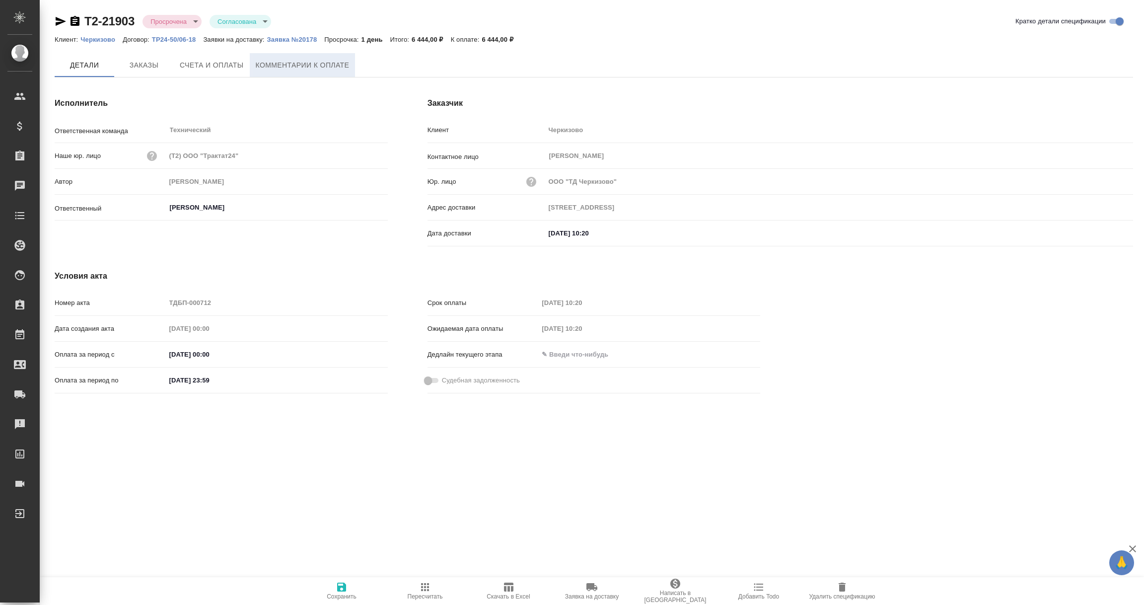
click at [291, 59] on span "Комментарии к оплате" at bounding box center [303, 65] width 94 height 12
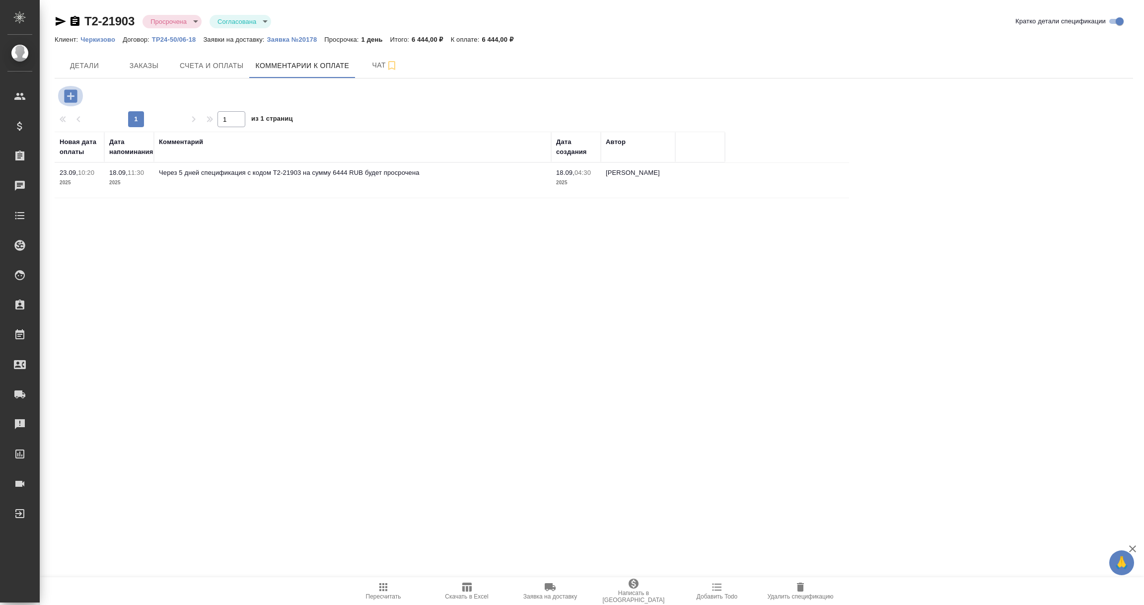
click at [68, 94] on icon "button" at bounding box center [70, 95] width 13 height 13
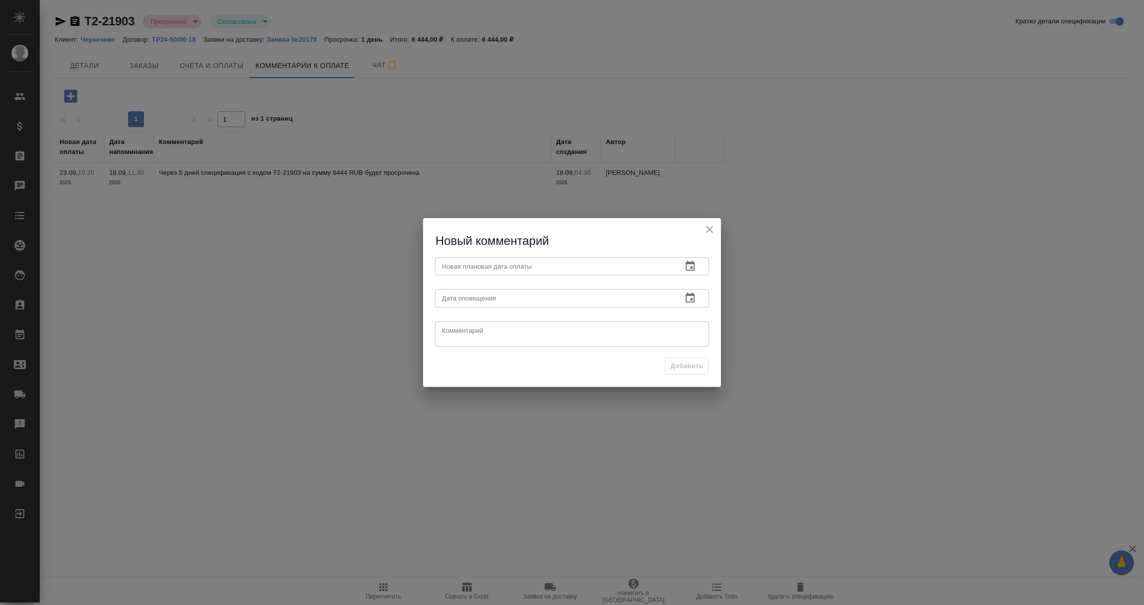
click at [690, 263] on icon "button" at bounding box center [690, 266] width 9 height 10
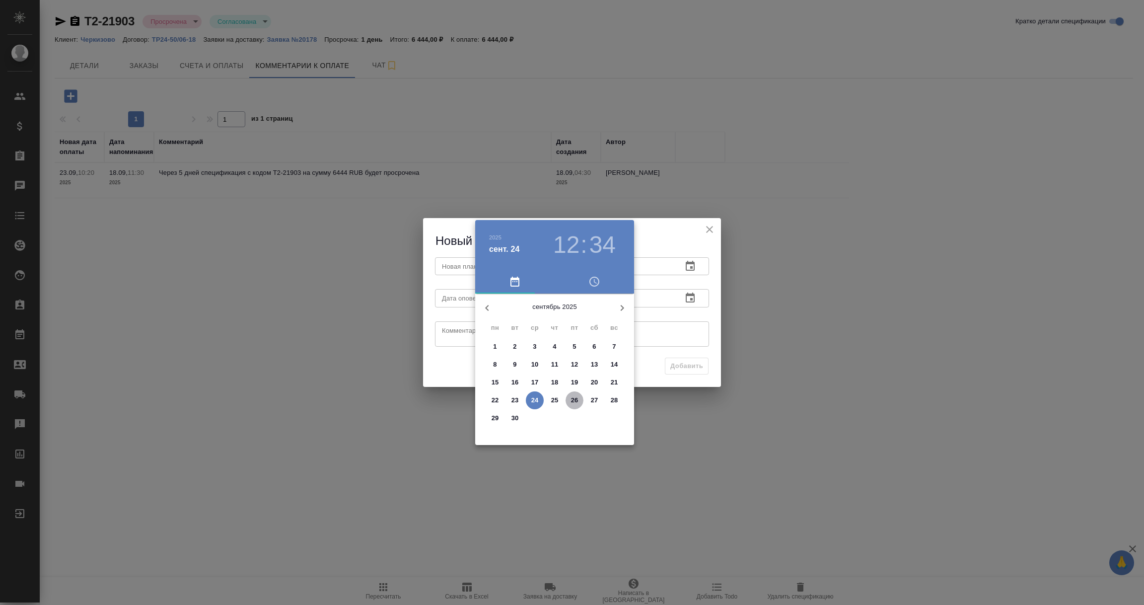
click at [578, 401] on span "26" at bounding box center [574, 400] width 18 height 10
type input "[DATE] 12:34"
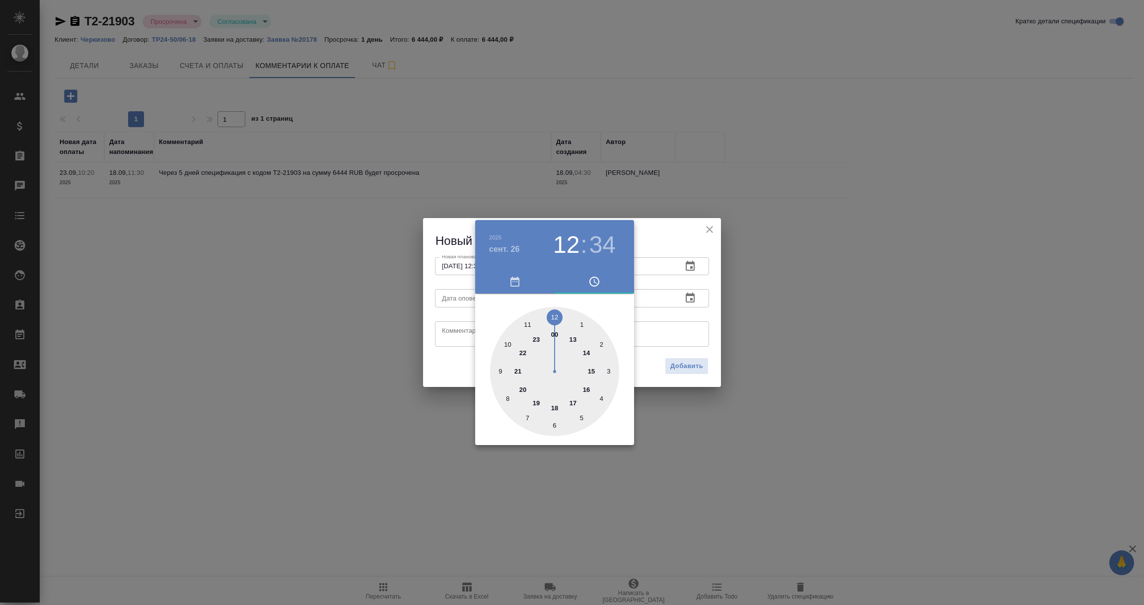
click at [677, 327] on div at bounding box center [572, 302] width 1144 height 605
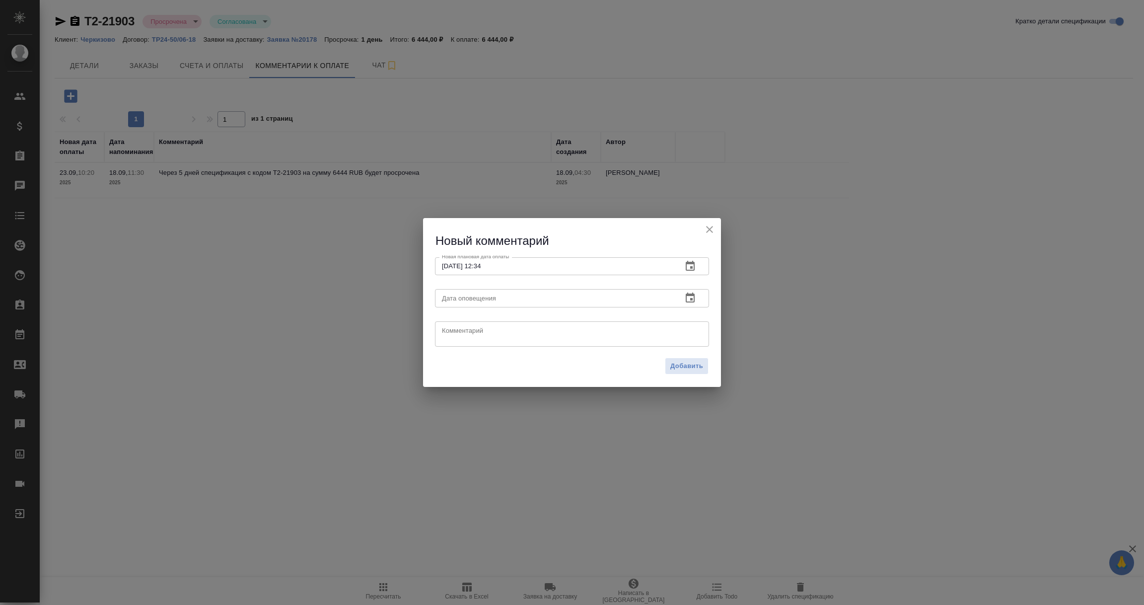
click at [690, 297] on icon "button" at bounding box center [690, 298] width 12 height 12
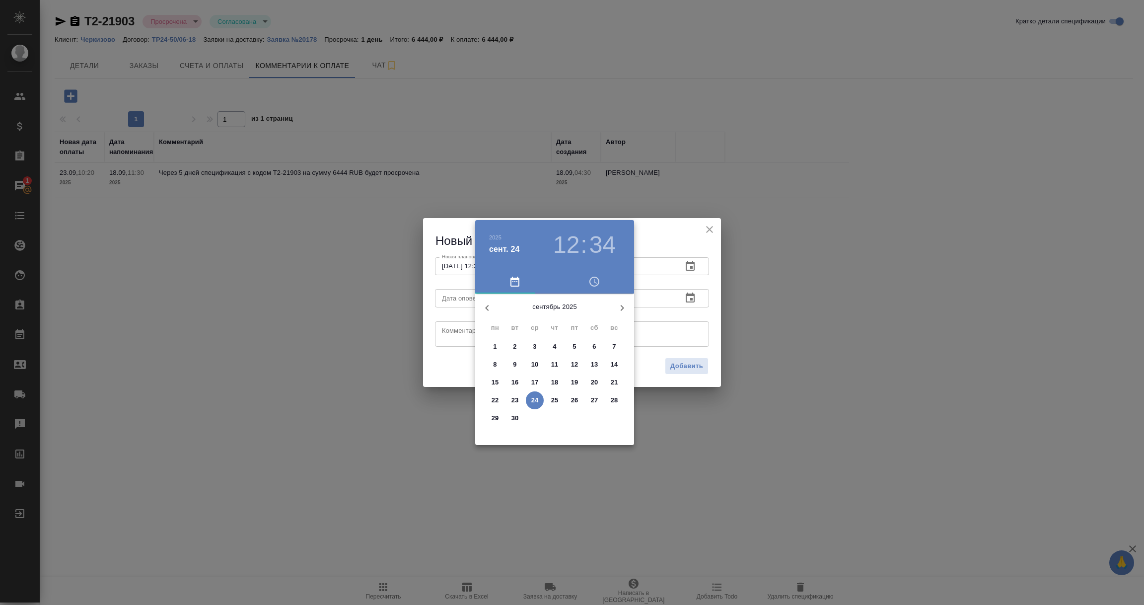
click at [534, 399] on p "24" at bounding box center [534, 400] width 7 height 10
type input "[DATE] 12:34"
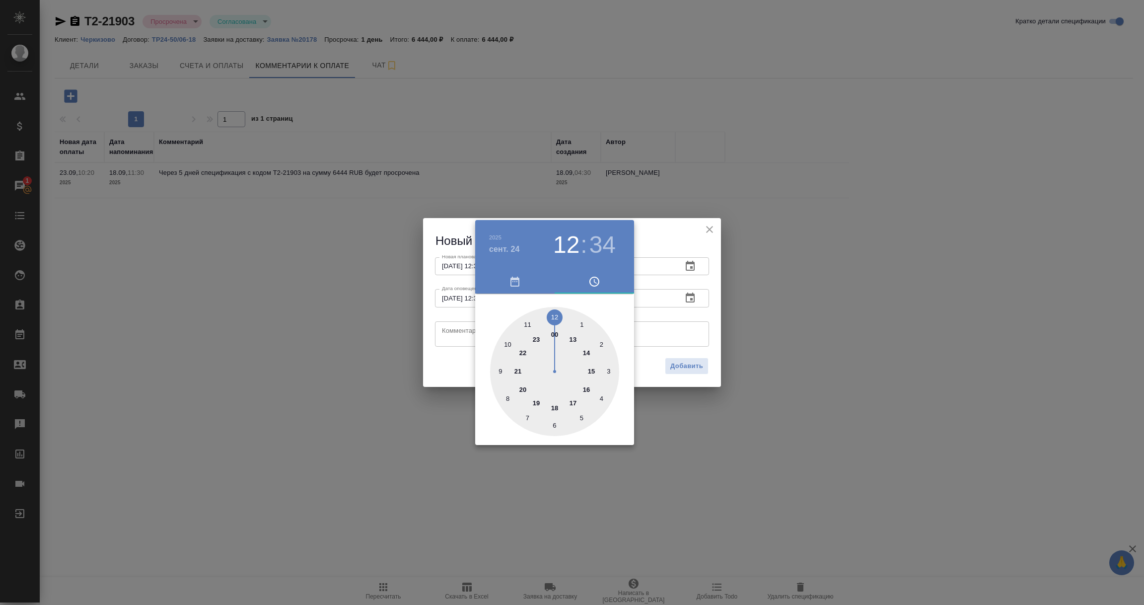
click at [451, 336] on div at bounding box center [572, 302] width 1144 height 605
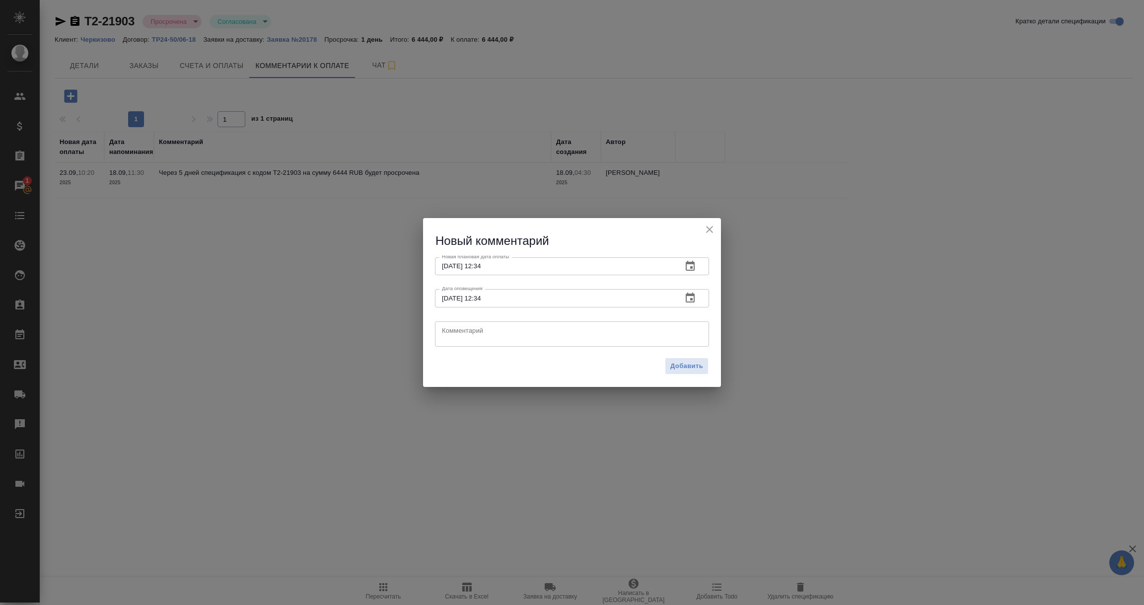
click at [451, 336] on textarea at bounding box center [572, 333] width 260 height 15
paste textarea "КМ напоминает про оплату."
type textarea "КМ напоминает про оплату."
click at [678, 364] on span "Добавить" at bounding box center [686, 365] width 33 height 11
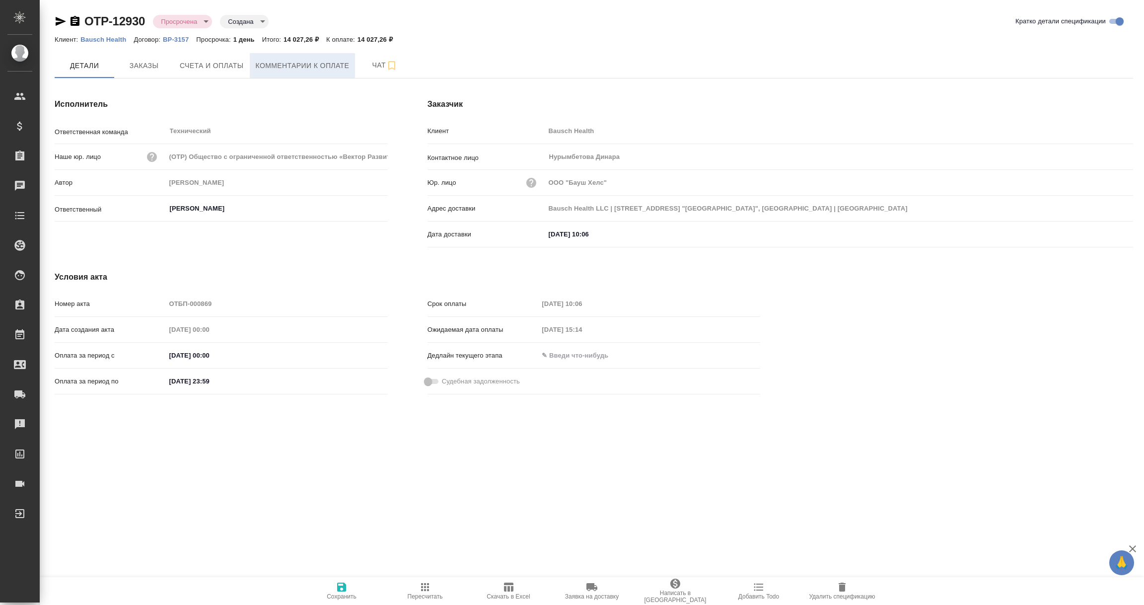
click at [321, 64] on span "Комментарии к оплате" at bounding box center [303, 66] width 94 height 12
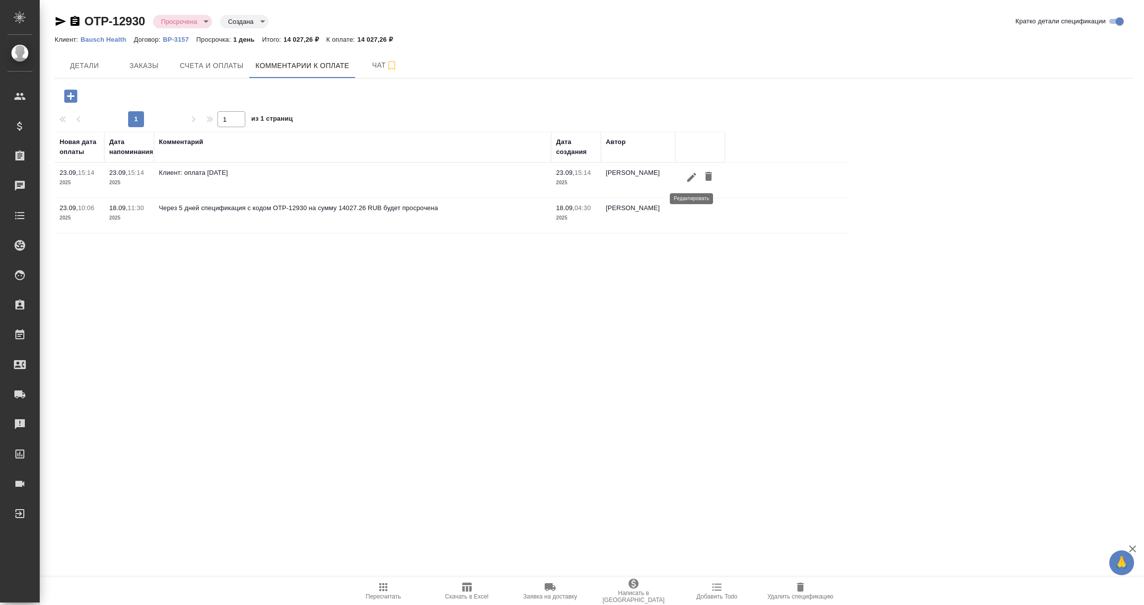
click at [690, 178] on icon "button" at bounding box center [691, 176] width 9 height 9
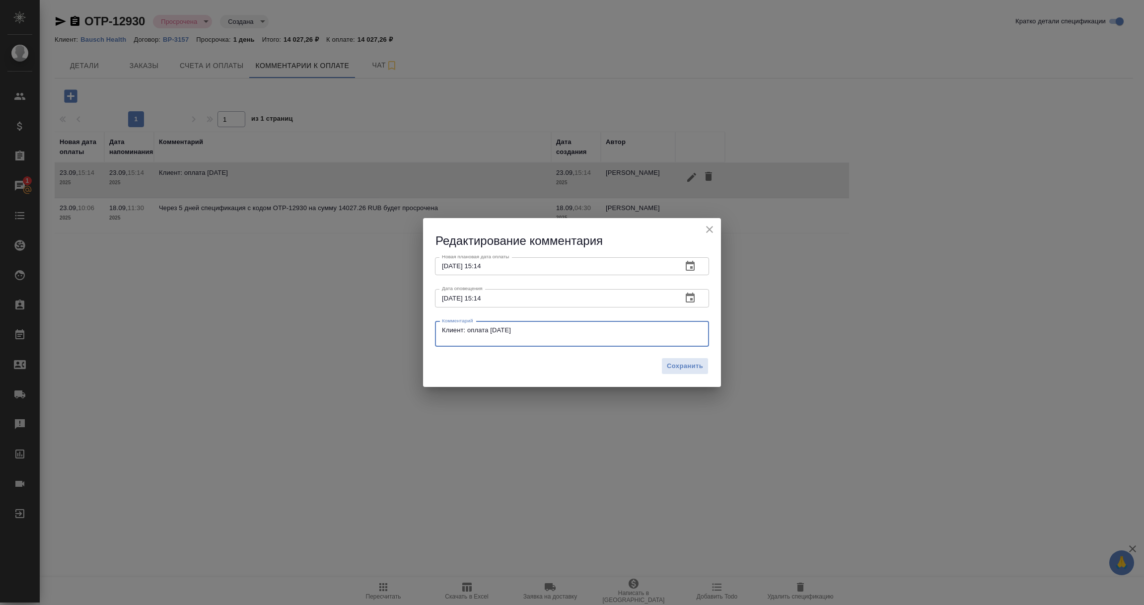
drag, startPoint x: 543, startPoint y: 327, endPoint x: 384, endPoint y: 319, distance: 159.1
click at [384, 319] on div "Редактирование комментария Новая плановая дата оплаты 23.09.2025 15:14 Новая пл…" at bounding box center [572, 302] width 1144 height 605
type textarea "Счет оплачен, подтягиваем оплату."
click at [687, 373] on button "Сохранить" at bounding box center [684, 365] width 47 height 17
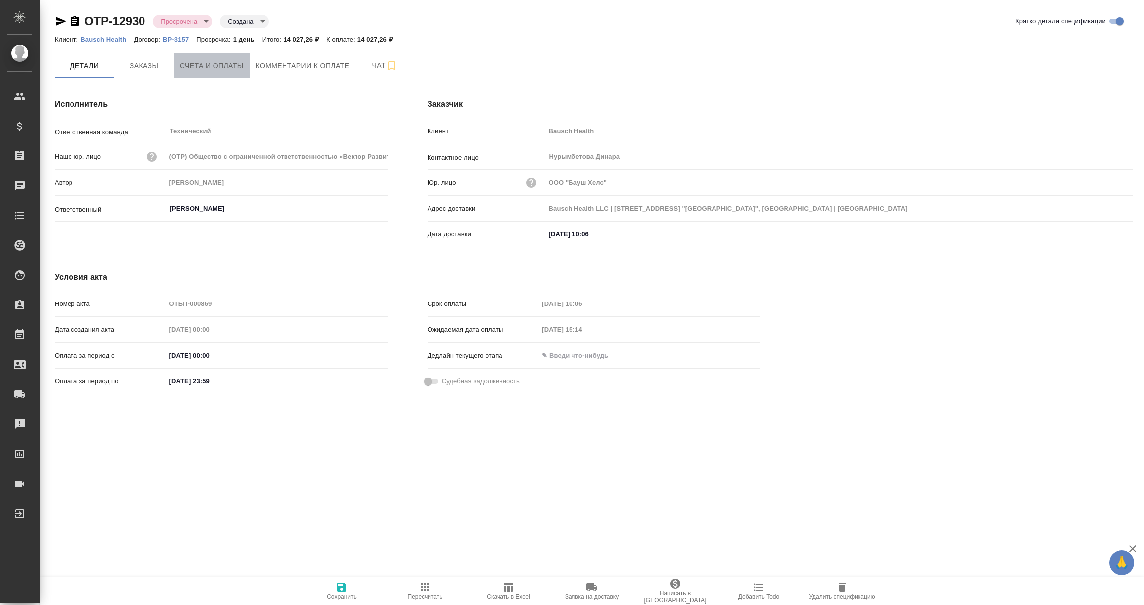
click at [204, 63] on span "Счета и оплаты" at bounding box center [212, 66] width 64 height 12
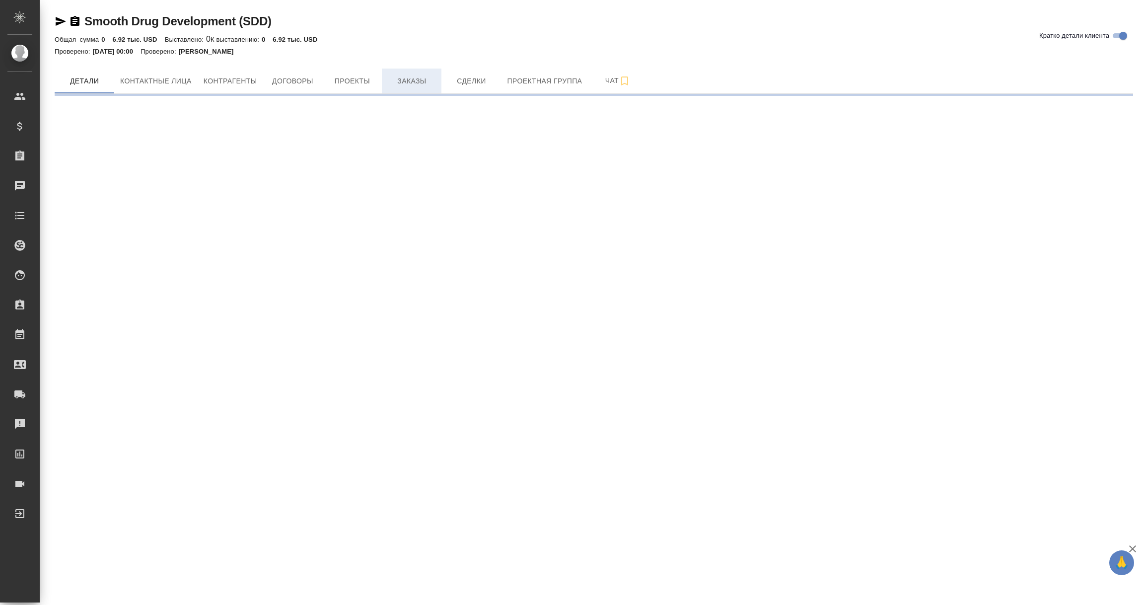
click at [411, 81] on span "Заказы" at bounding box center [412, 81] width 48 height 12
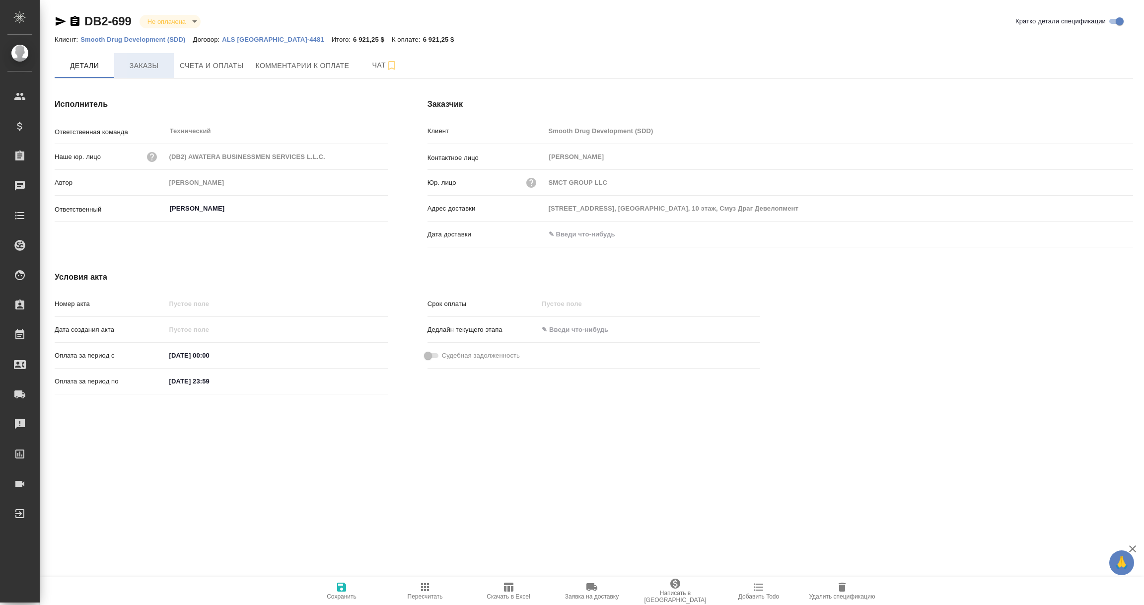
click at [146, 61] on span "Заказы" at bounding box center [144, 66] width 48 height 12
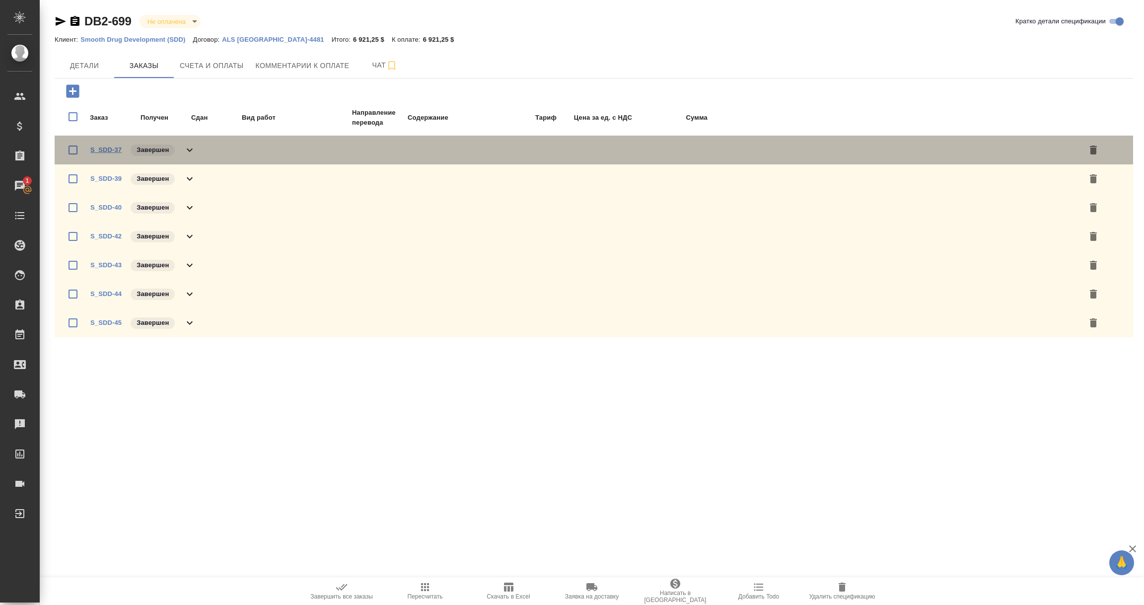
click at [102, 151] on link "S_SDD-37" at bounding box center [105, 149] width 31 height 7
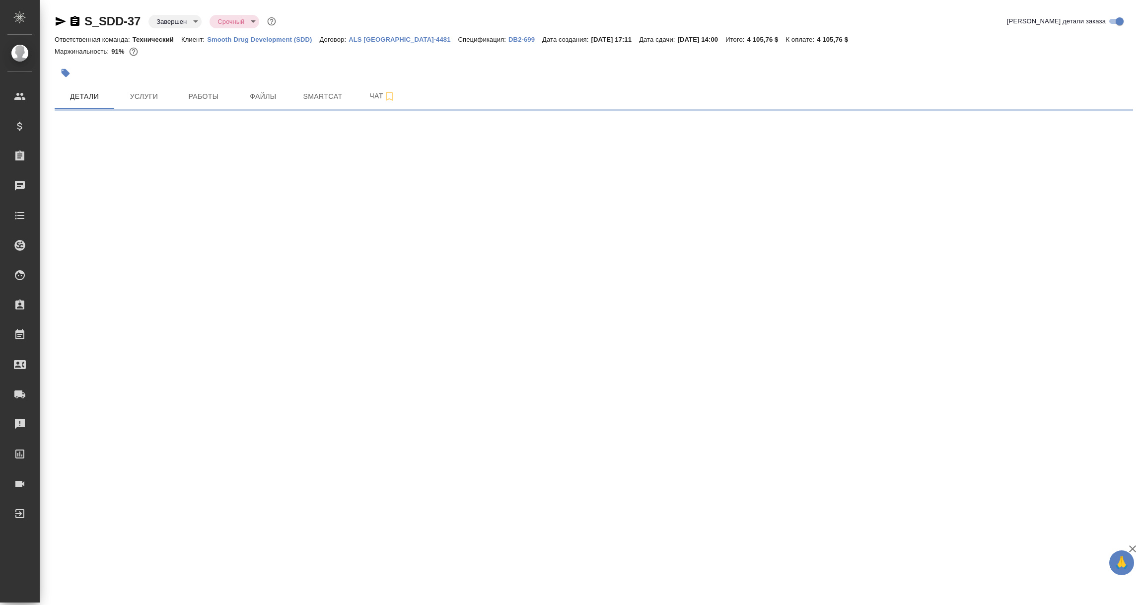
select select "RU"
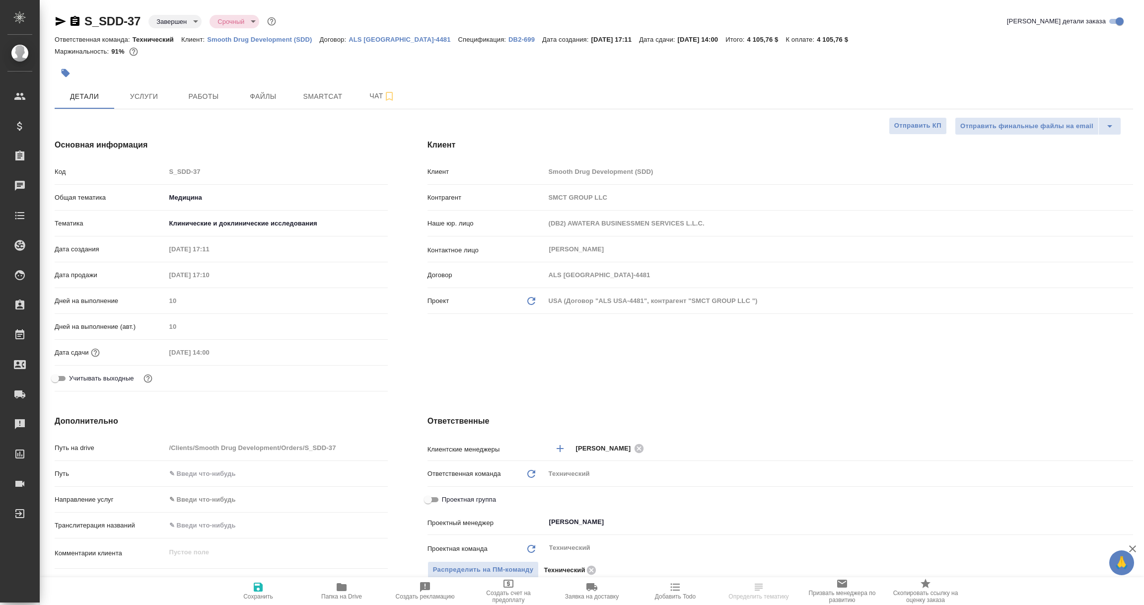
type textarea "x"
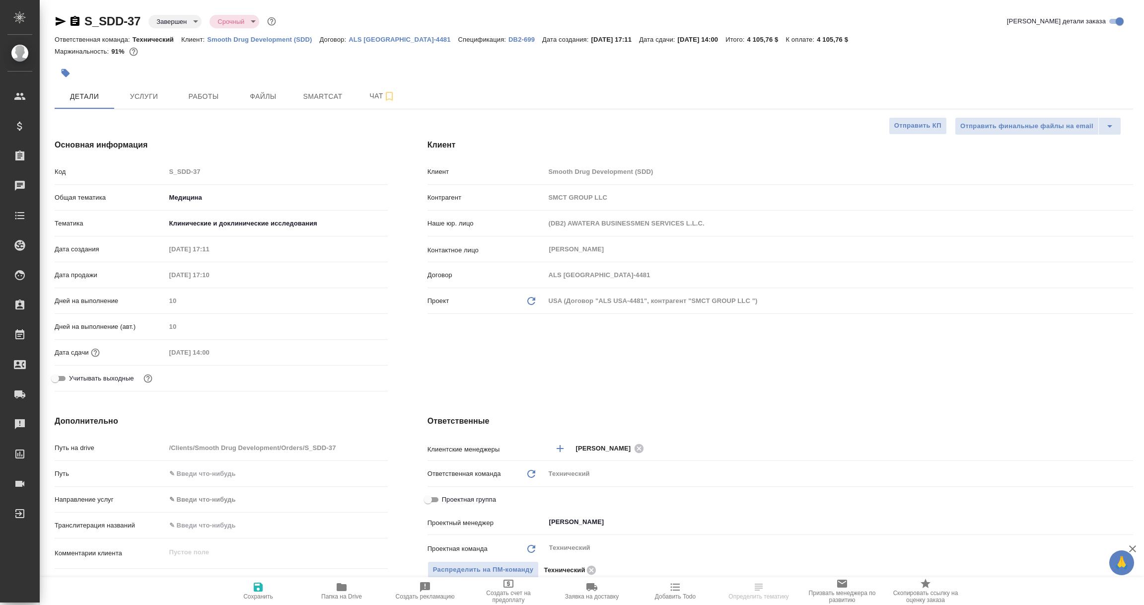
type textarea "x"
select select "RU"
type textarea "x"
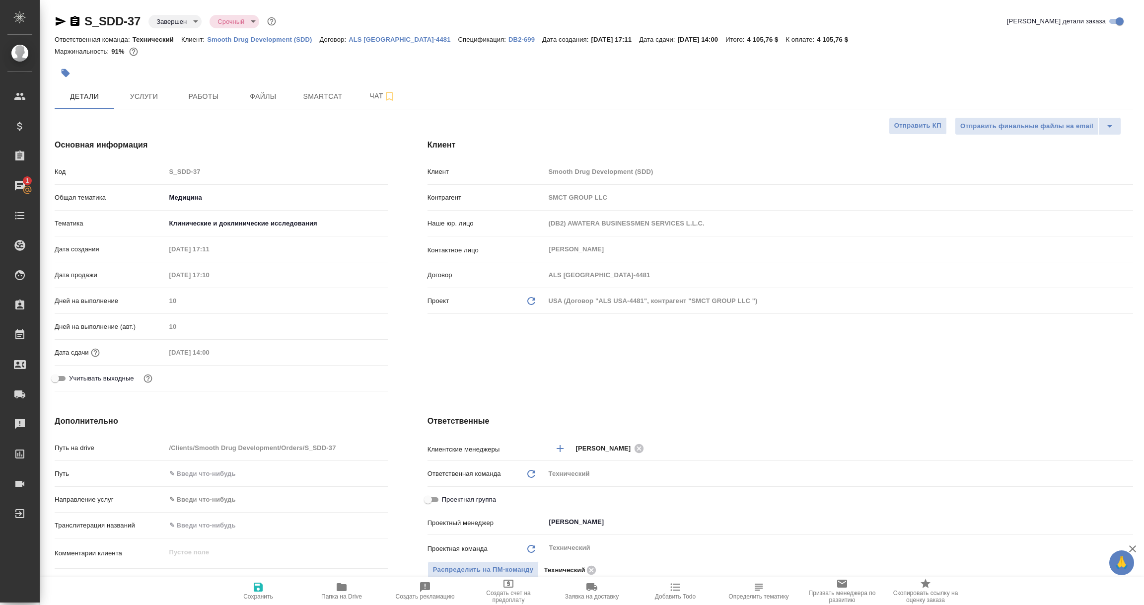
click at [230, 39] on p "Smooth Drug Development (SDD)" at bounding box center [263, 39] width 112 height 7
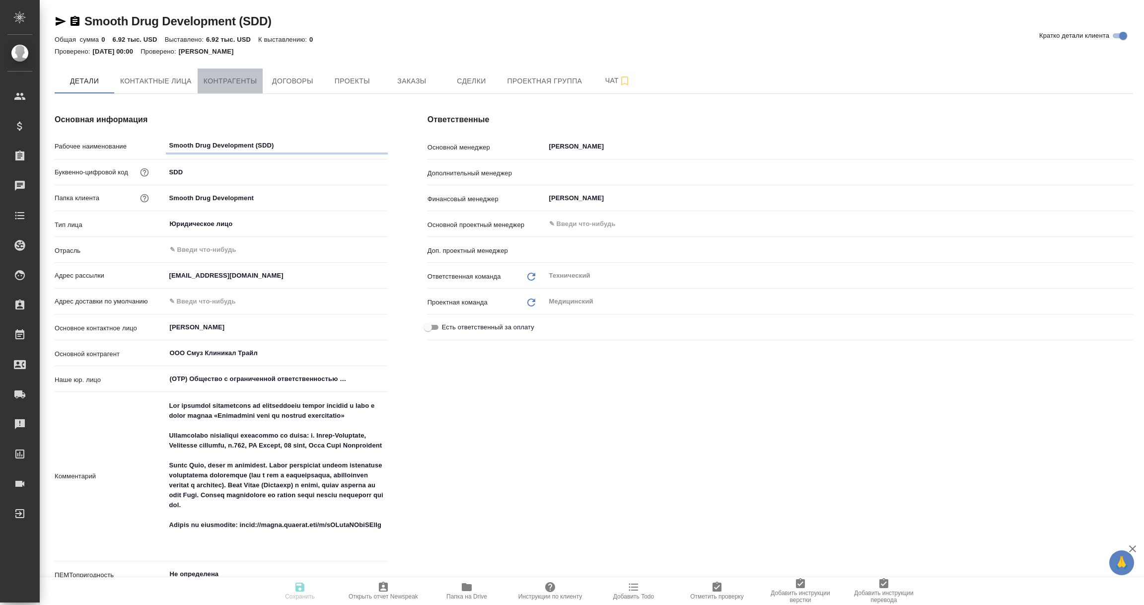
click at [232, 78] on span "Контрагенты" at bounding box center [231, 81] width 54 height 12
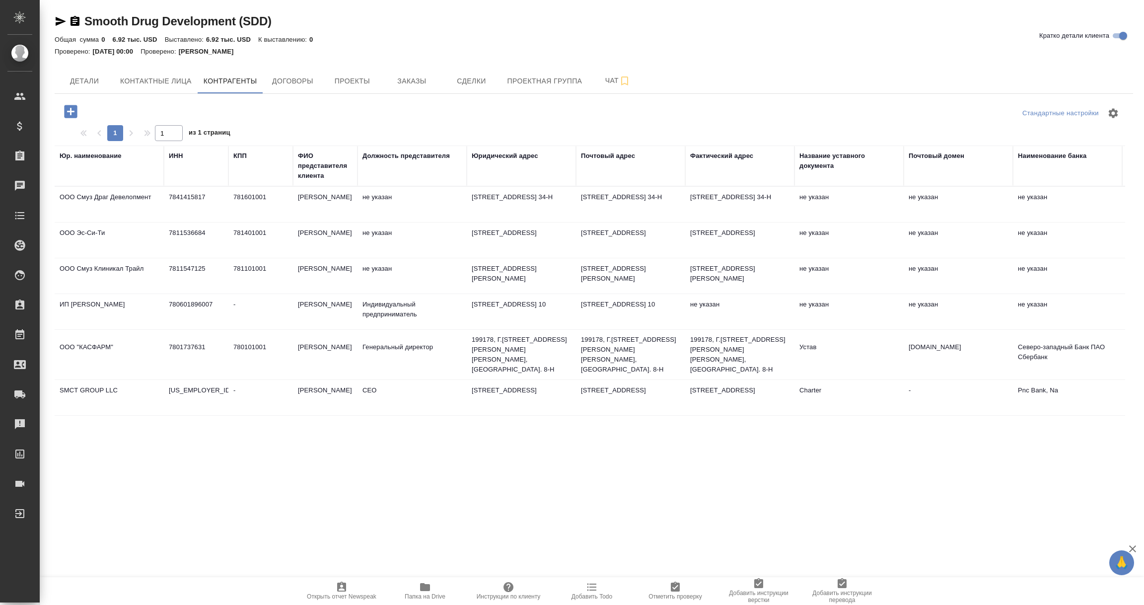
click at [111, 415] on td "SMCT GROUP LLC" at bounding box center [109, 397] width 109 height 35
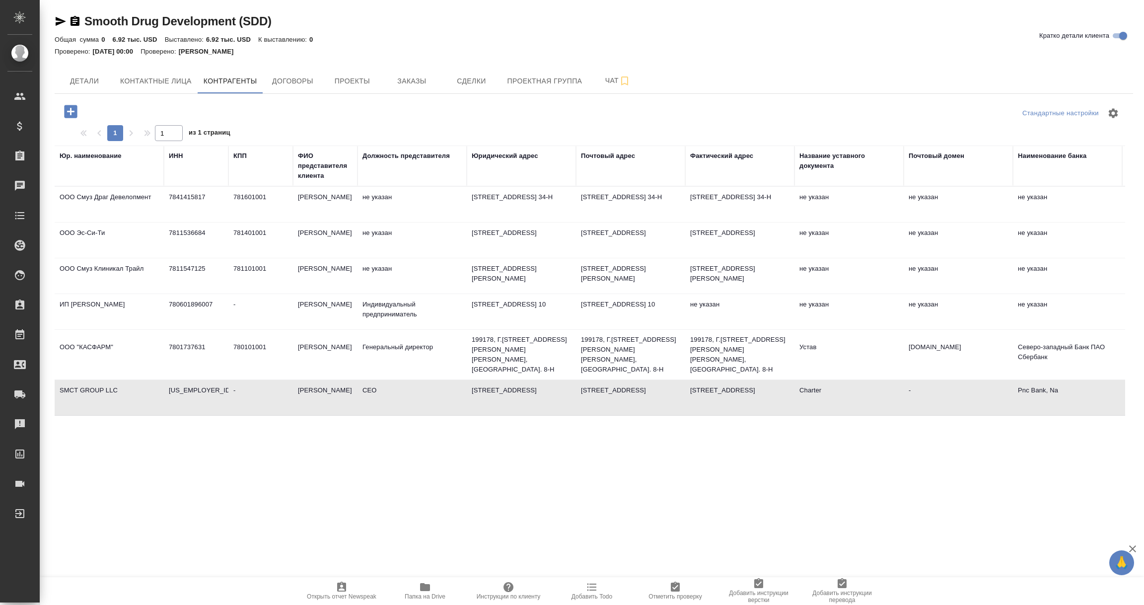
click at [111, 415] on td "SMCT GROUP LLC" at bounding box center [109, 397] width 109 height 35
type textarea "SMCT GROUP LLC"
type input "38-4053724"
type input "-"
type input "Iuliia Sardarian"
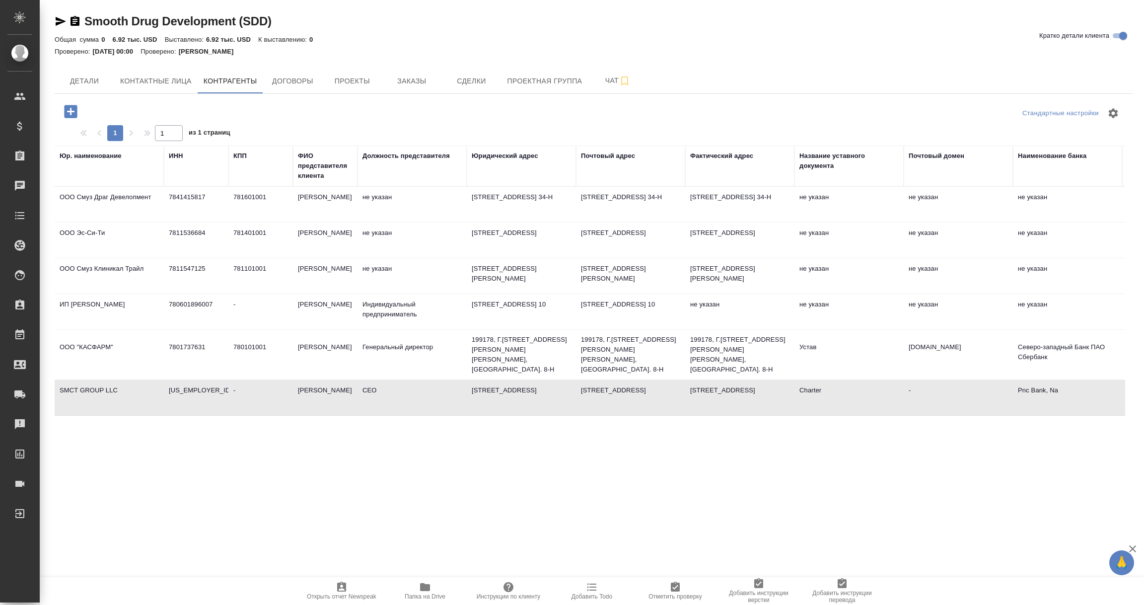
type input "CEO"
type textarea "2711 Centerville Road, Suite 400, Wilmington, DE, USA, 19808"
type input "Charter"
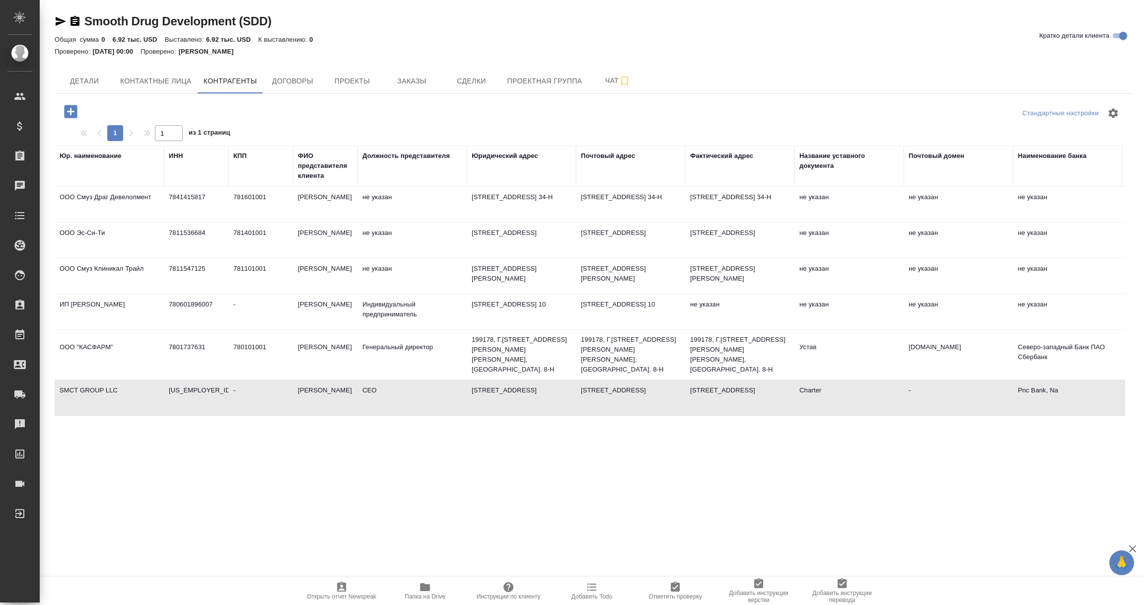
type input "-"
type input "Pnc Bank, Na"
type input "536 227 4941"
type input "054000030"
type input "PNCCUS33"
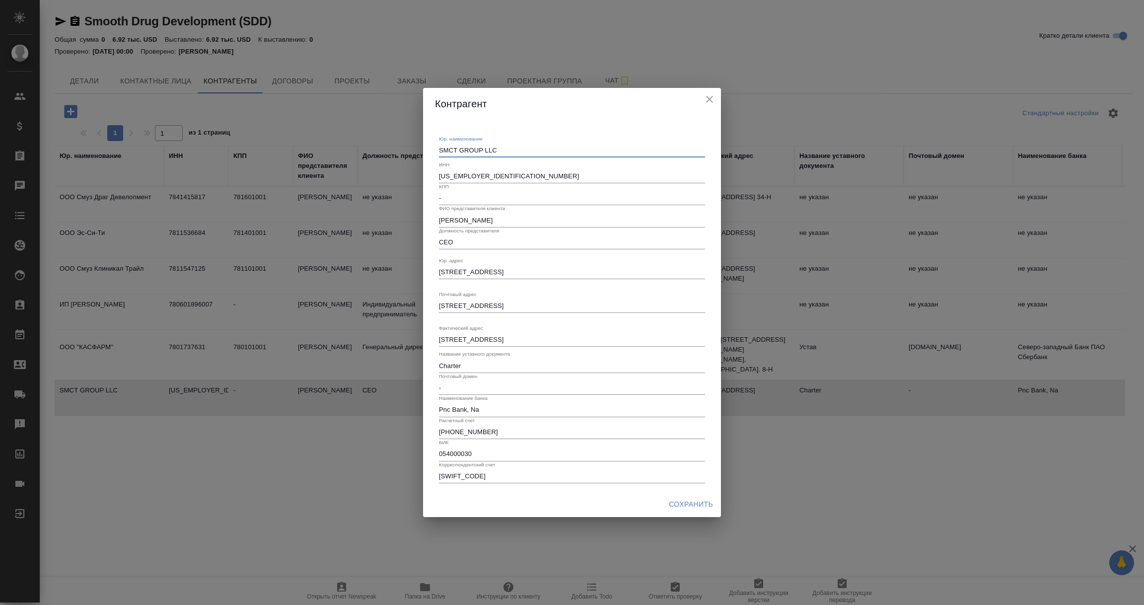
drag, startPoint x: 499, startPoint y: 149, endPoint x: 429, endPoint y: 150, distance: 70.0
click at [429, 150] on div "Юр. наименование SMCT GROUP LLC x ИНН 38-4053724 КПП - ФИО представителя клиент…" at bounding box center [572, 305] width 298 height 371
drag, startPoint x: 439, startPoint y: 270, endPoint x: 623, endPoint y: 274, distance: 184.2
click at [623, 274] on textarea "2711 Centerville Road, Suite 400, Wilmington, DE, USA, 19808" at bounding box center [572, 271] width 266 height 7
click at [710, 100] on icon "close" at bounding box center [709, 99] width 7 height 7
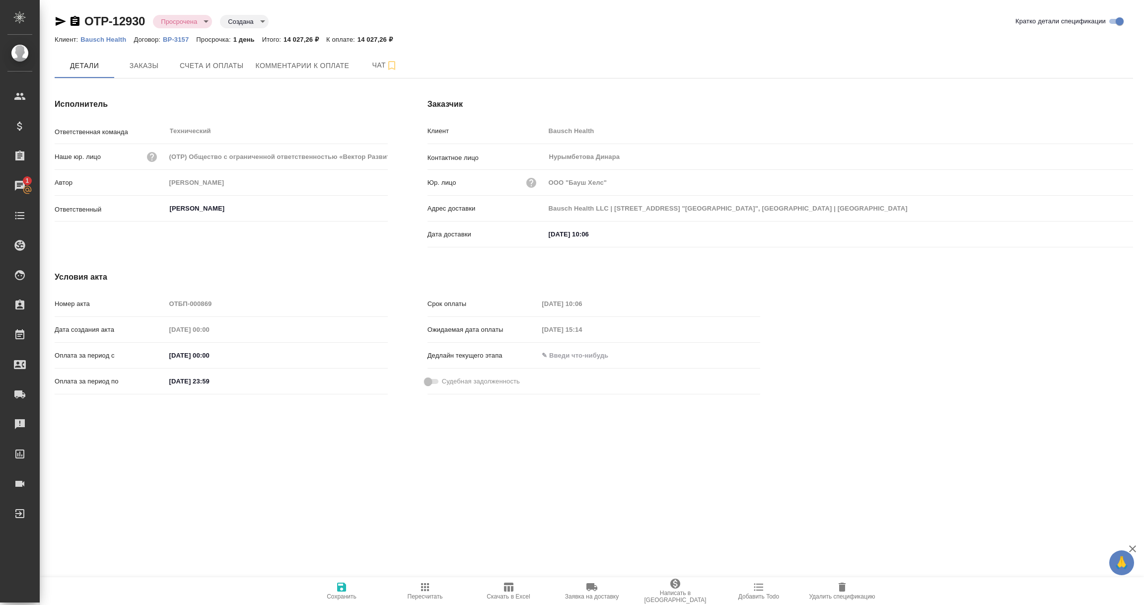
click at [77, 19] on icon "button" at bounding box center [74, 21] width 9 height 10
click at [58, 18] on icon "button" at bounding box center [61, 21] width 10 height 9
